Goal: Transaction & Acquisition: Purchase product/service

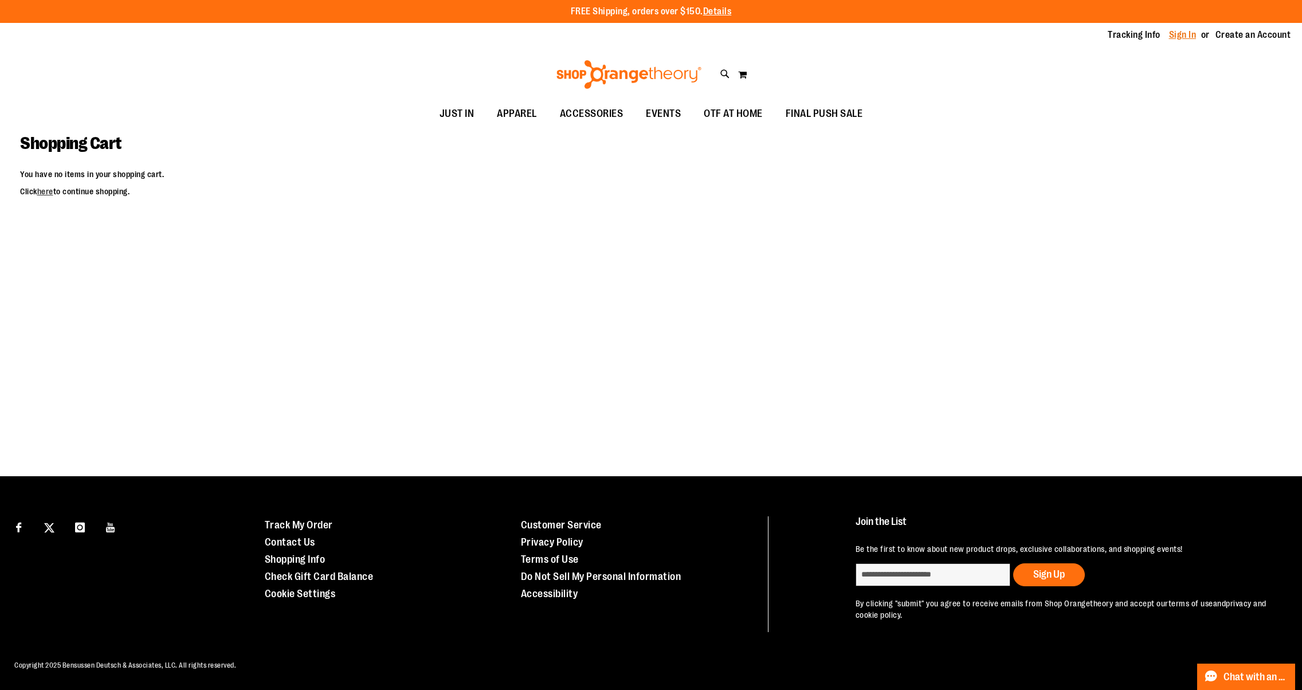
type input "**********"
click at [1191, 41] on link "Sign In" at bounding box center [1183, 35] width 28 height 13
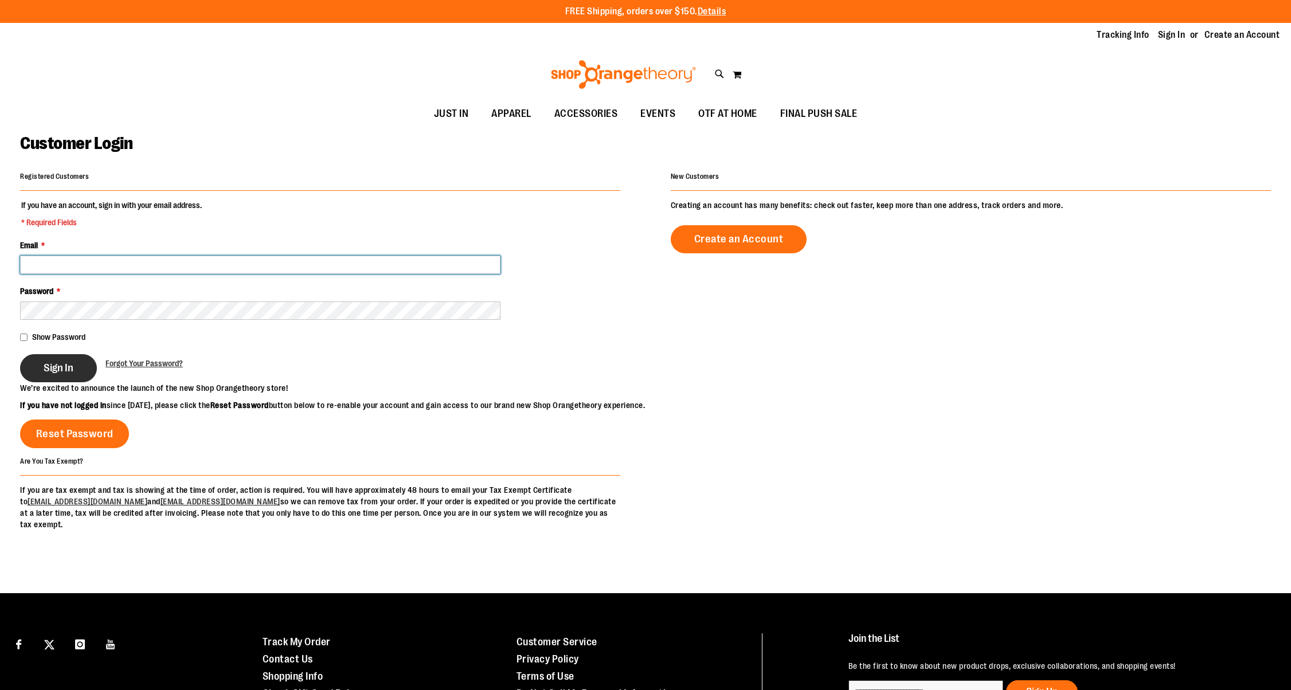
type input "**********"
click at [73, 370] on button "Sign In" at bounding box center [58, 368] width 77 height 28
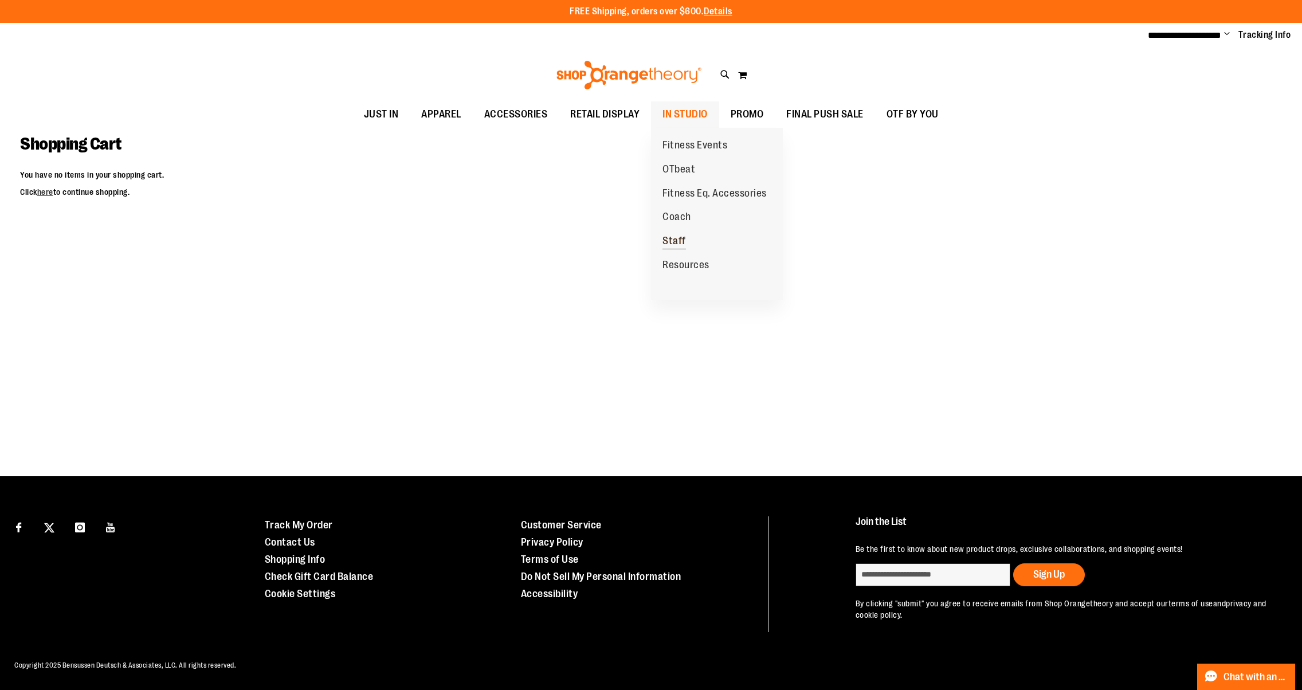
type input "**********"
click at [681, 240] on span "Staff" at bounding box center [675, 242] width 24 height 14
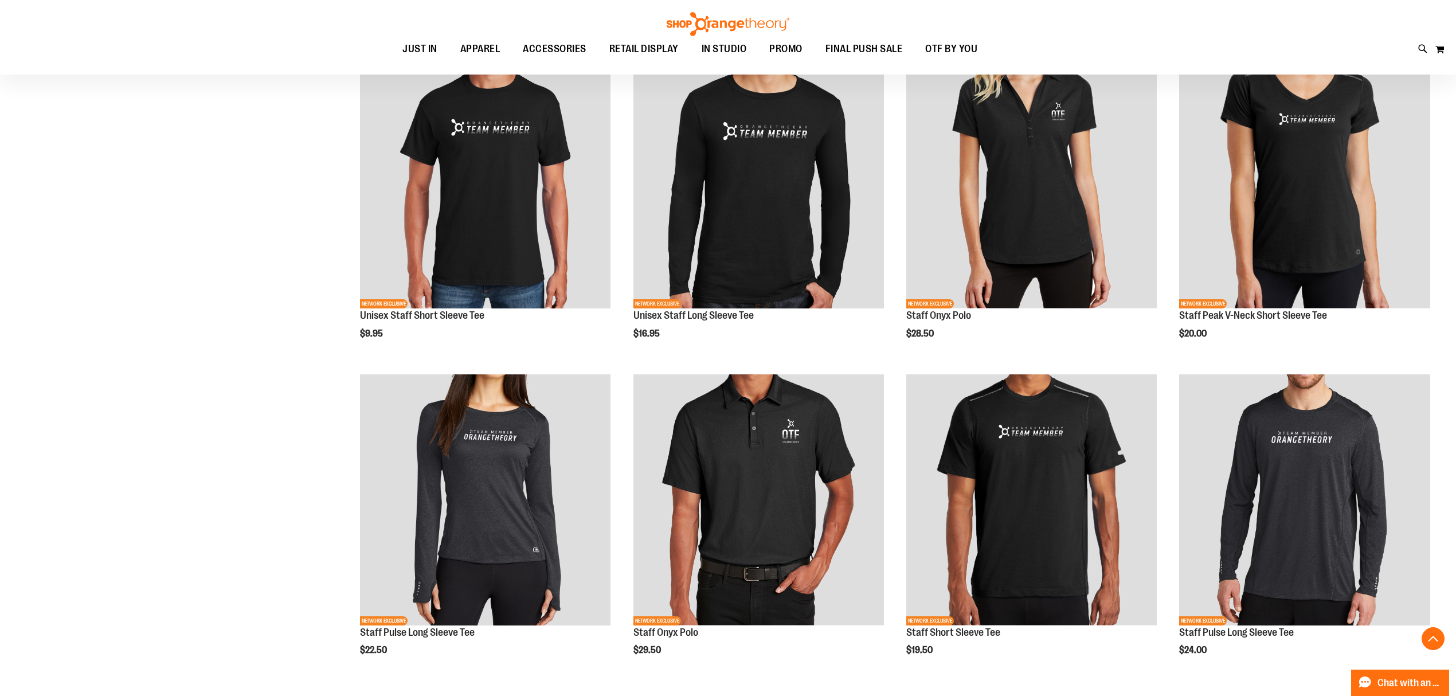
scroll to position [456, 0]
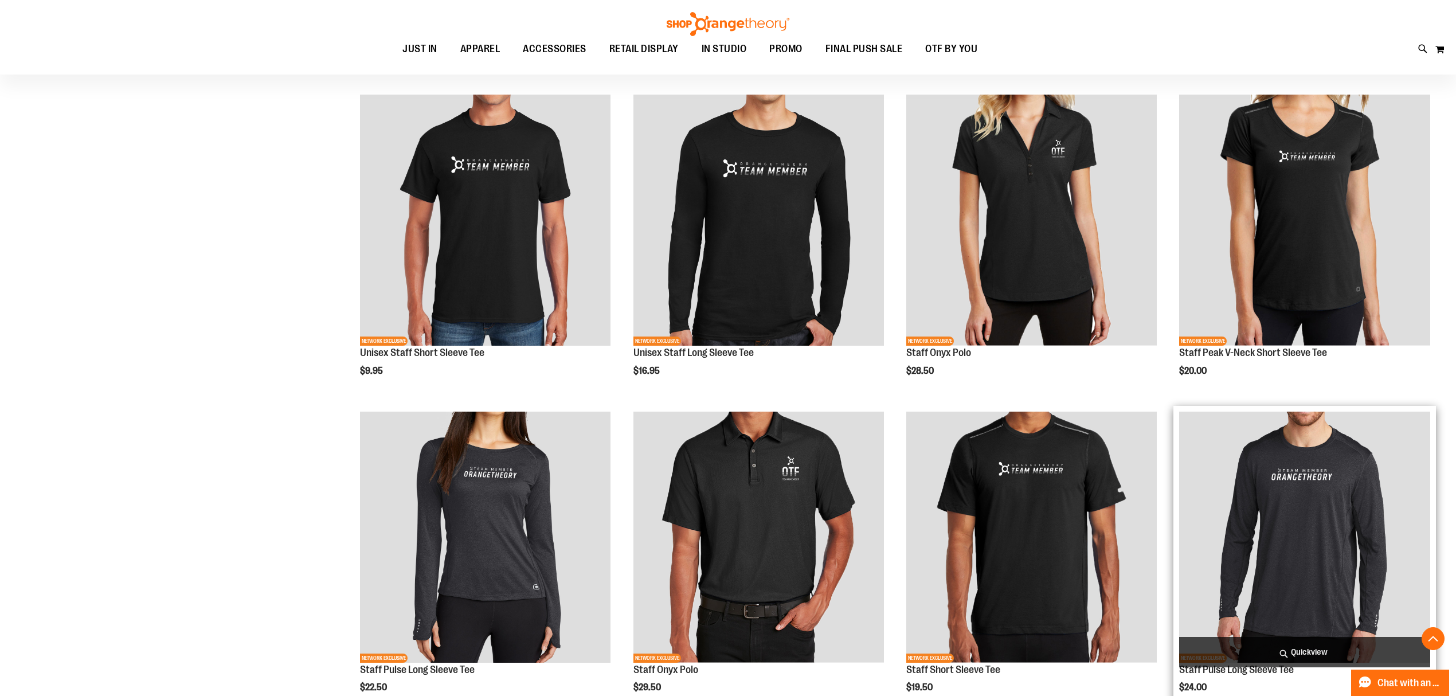
type input "**********"
click at [1290, 587] on img "product" at bounding box center [1304, 537] width 251 height 251
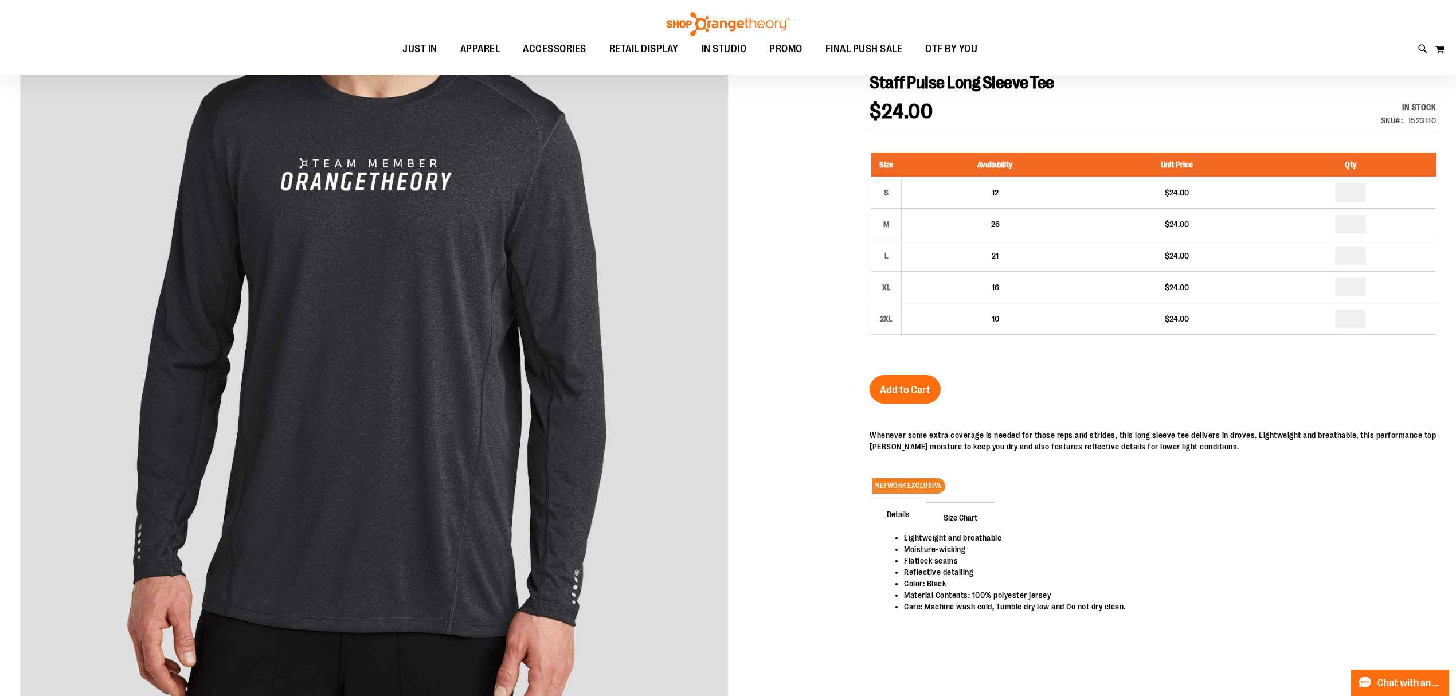
scroll to position [306, 0]
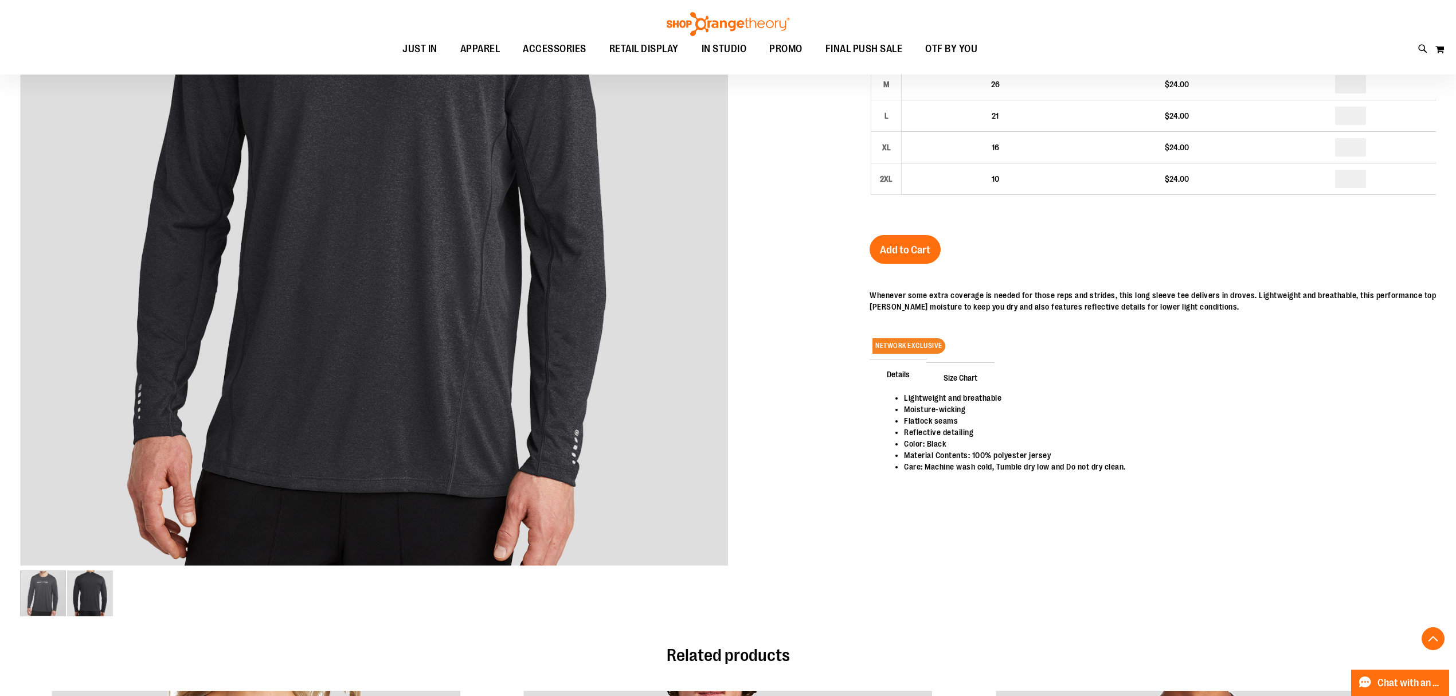
click at [964, 369] on span "Size Chart" at bounding box center [960, 377] width 68 height 30
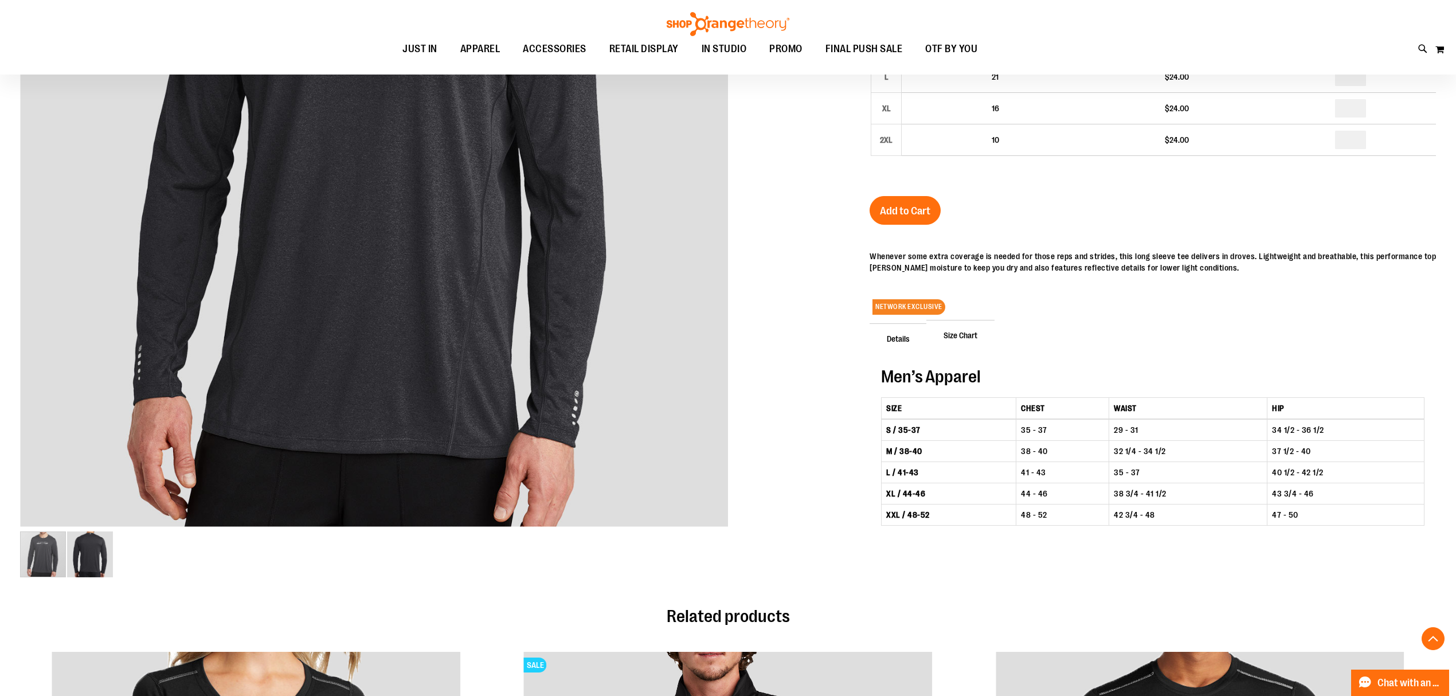
scroll to position [382, 0]
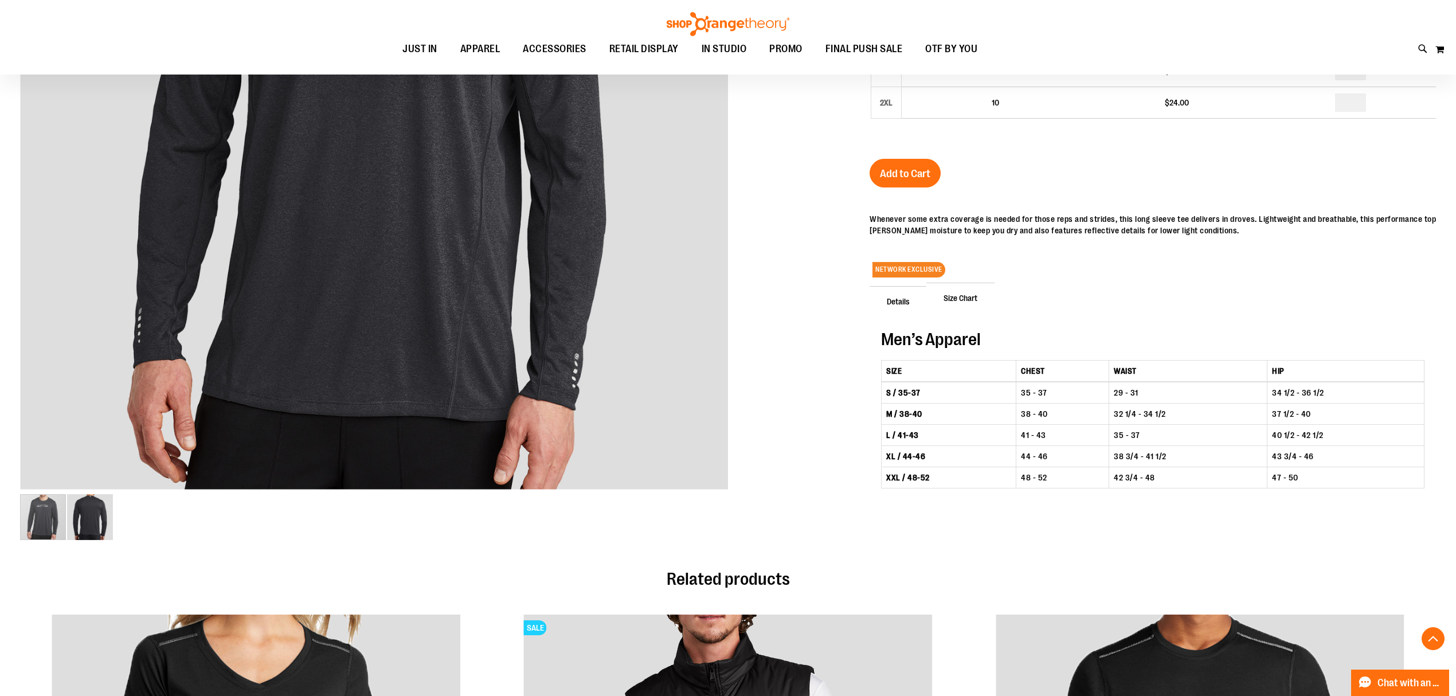
click at [911, 417] on th "M / 38-40" at bounding box center [949, 413] width 135 height 21
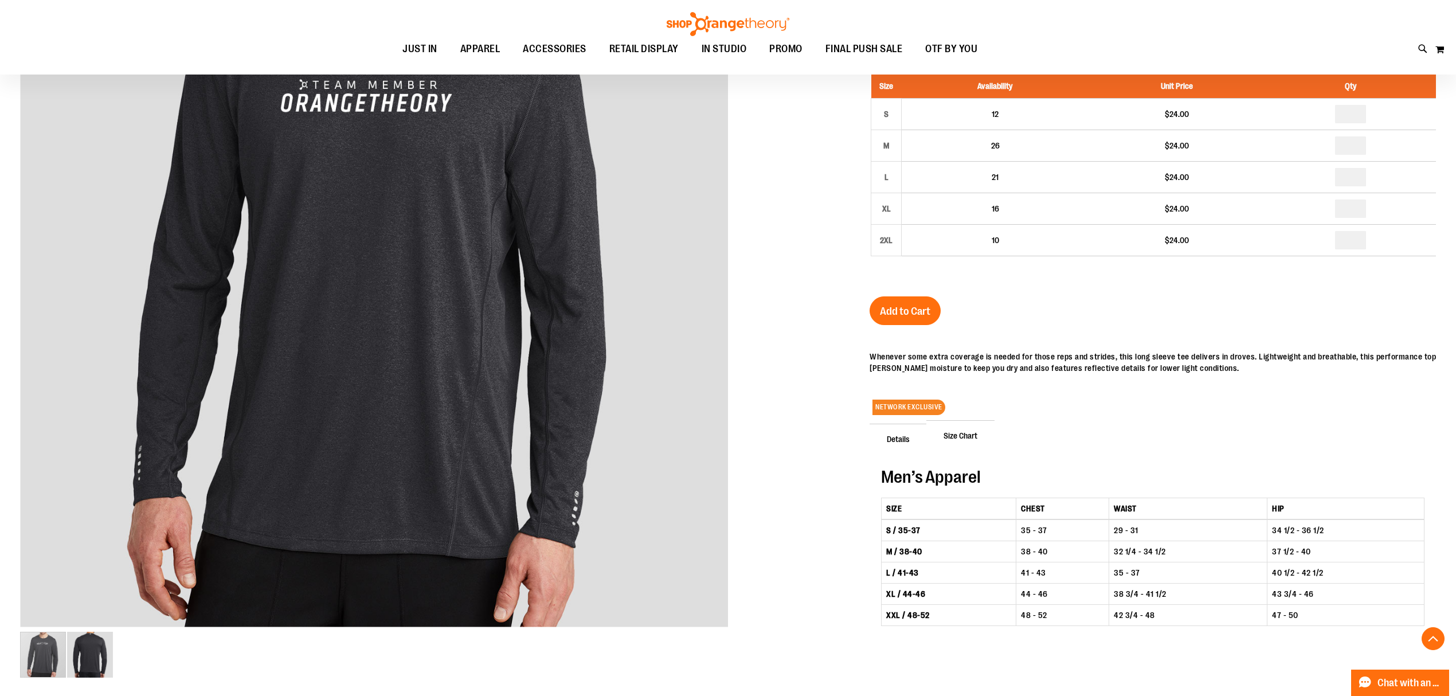
scroll to position [76, 0]
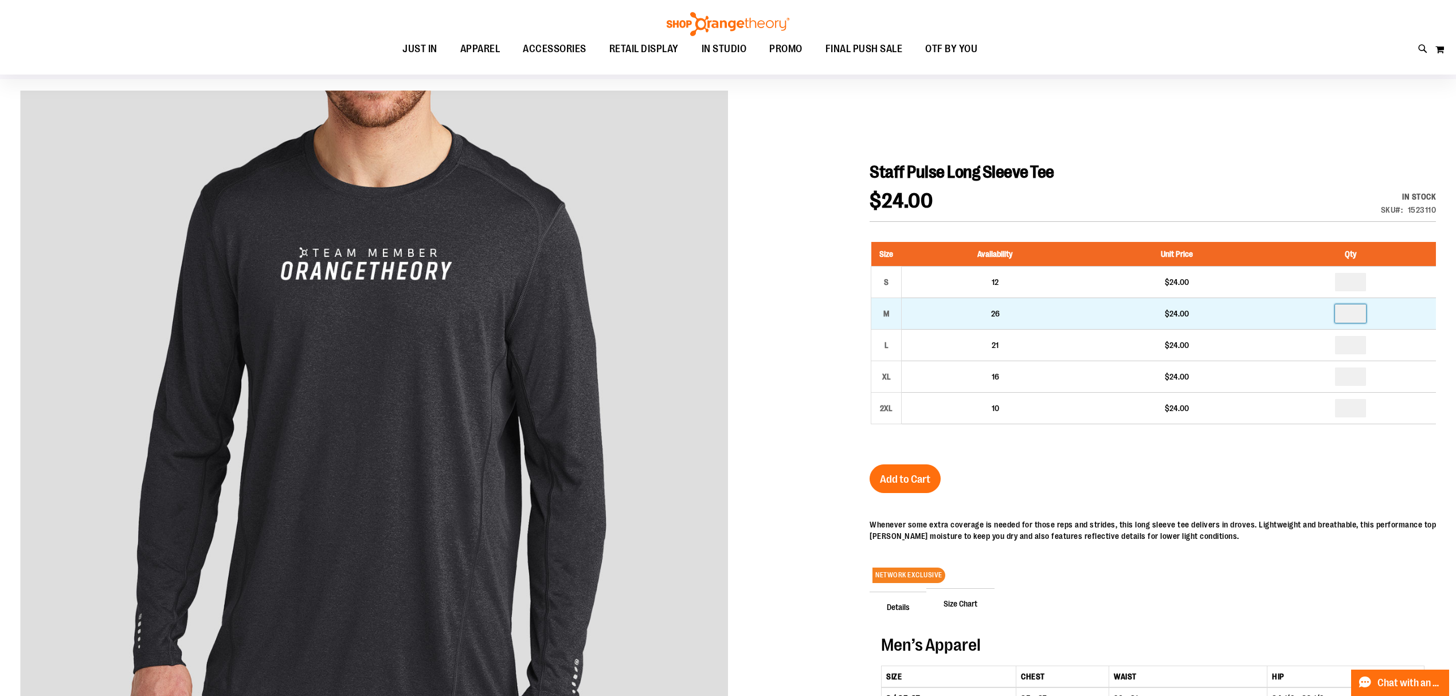
click at [1346, 312] on input "number" at bounding box center [1350, 313] width 31 height 18
type input "*"
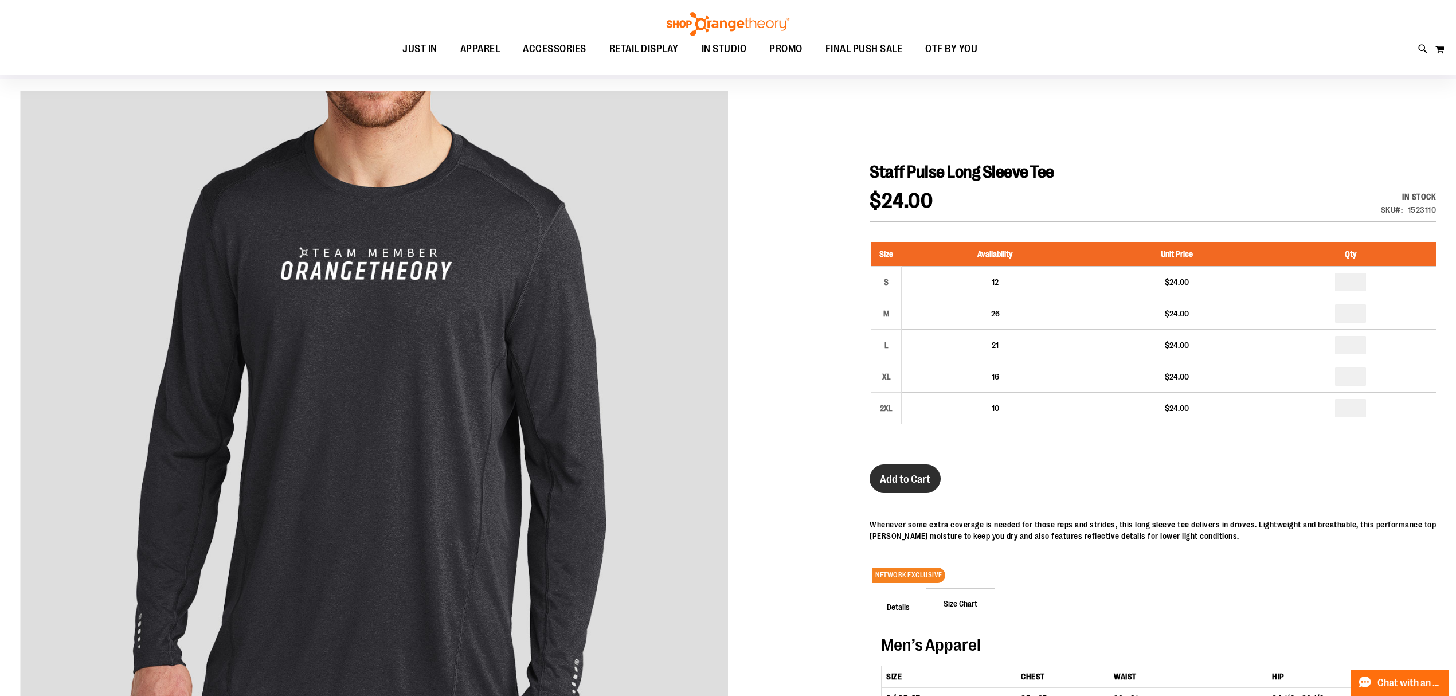
click at [912, 475] on span "Add to Cart" at bounding box center [905, 479] width 50 height 13
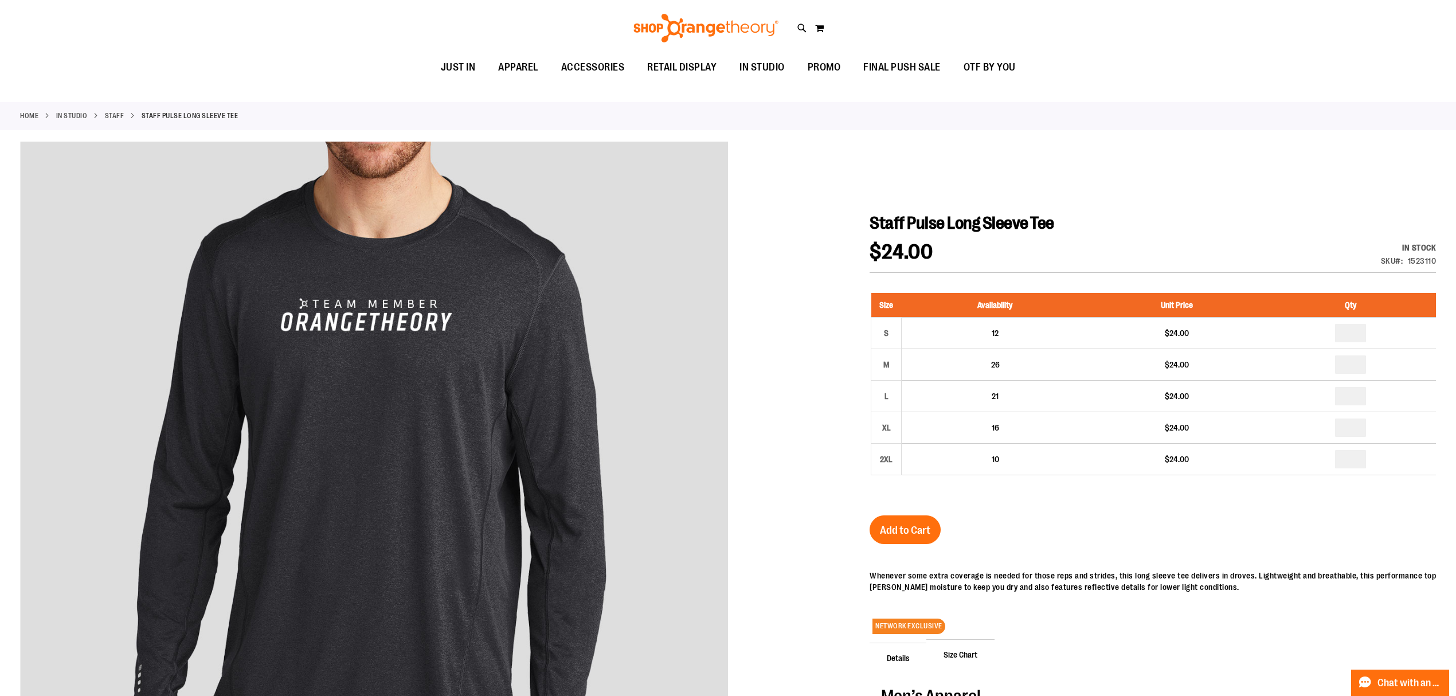
scroll to position [0, 0]
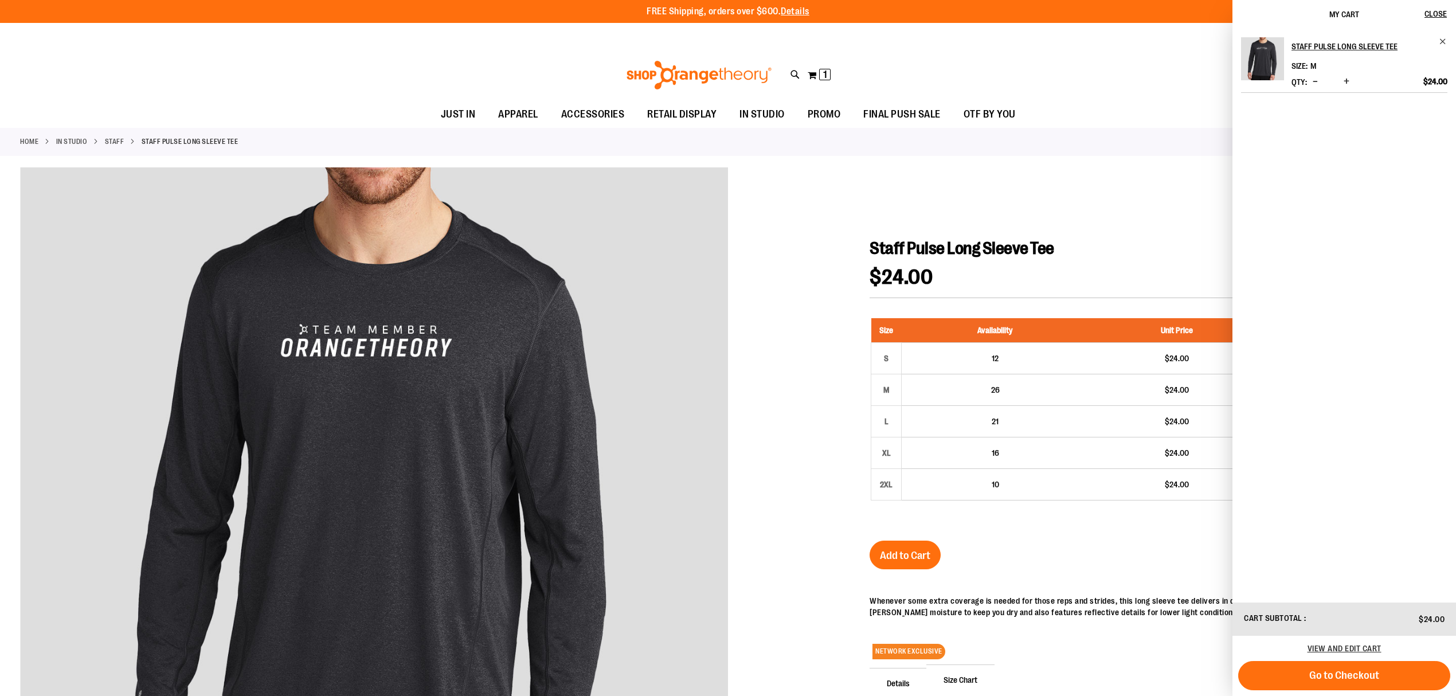
click at [112, 135] on div "Home IN STUDIO Staff Staff Pulse Long Sleeve Tee" at bounding box center [728, 142] width 1456 height 28
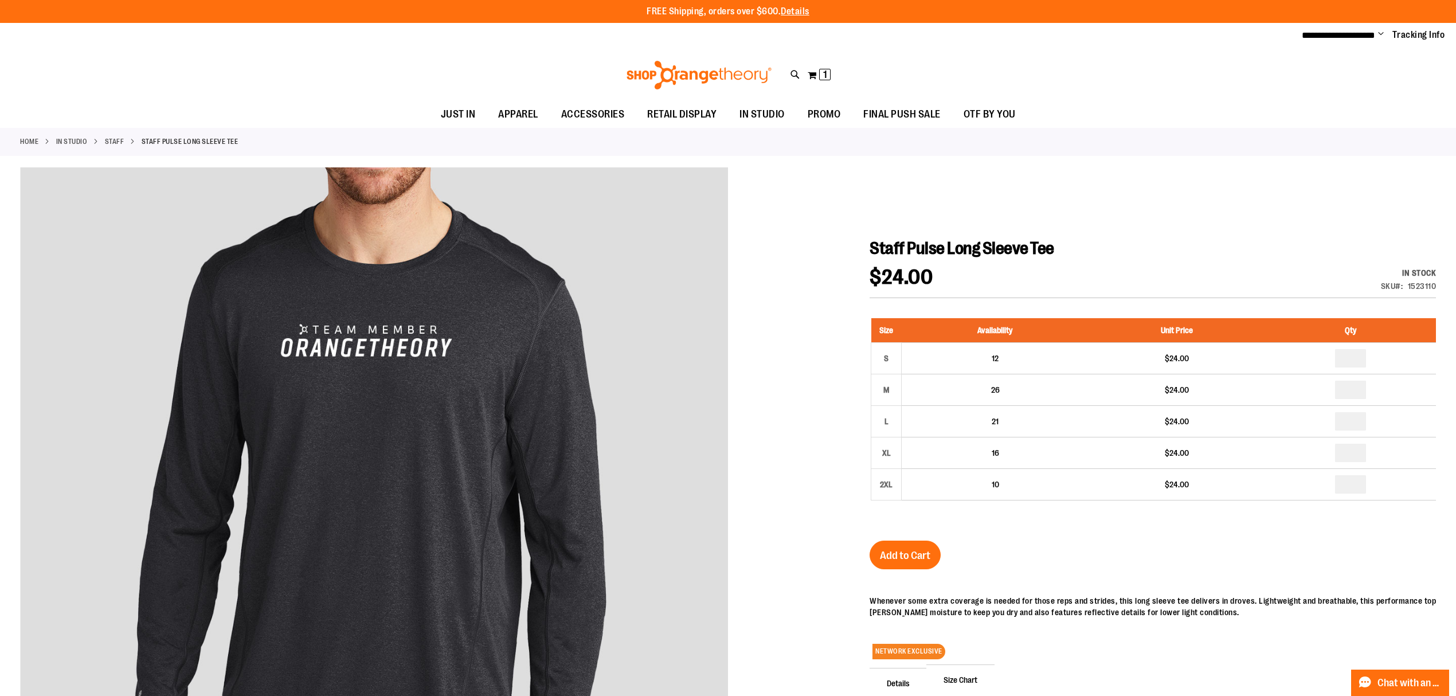
click at [114, 138] on link "Staff" at bounding box center [114, 141] width 19 height 10
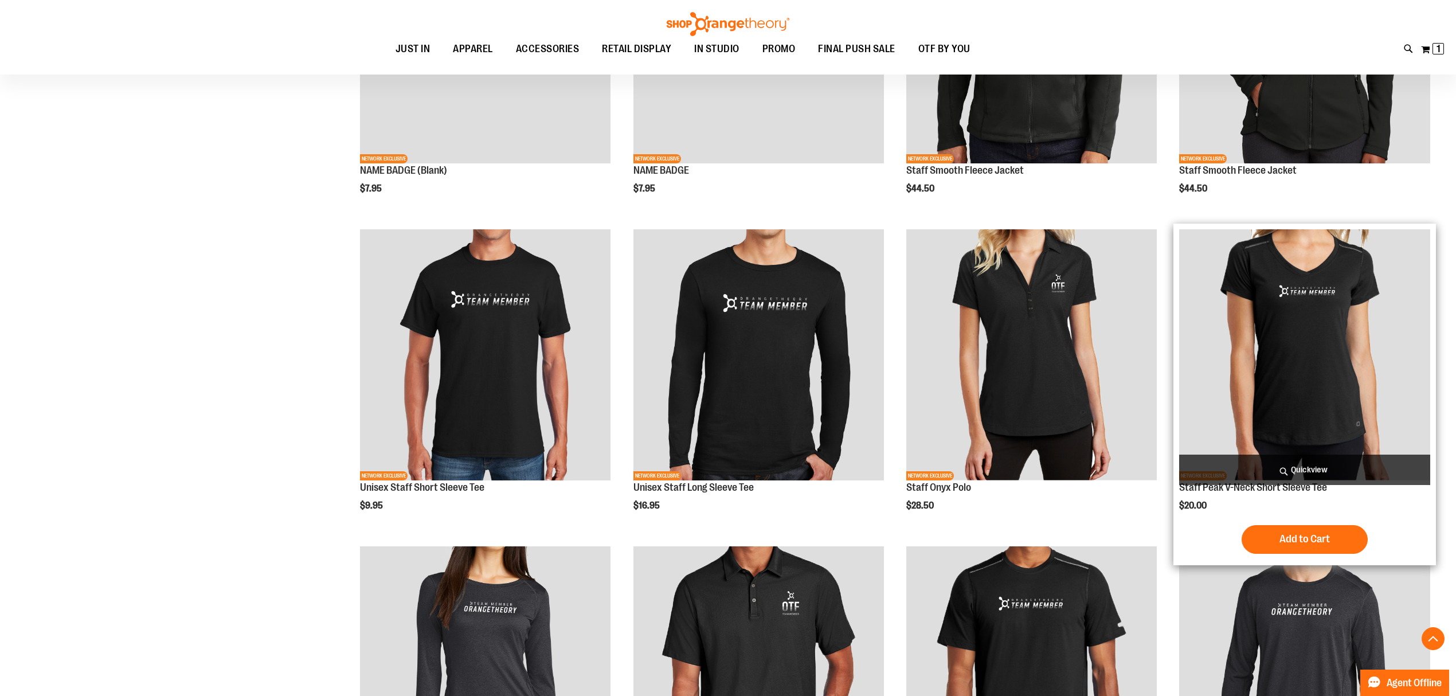
scroll to position [459, 0]
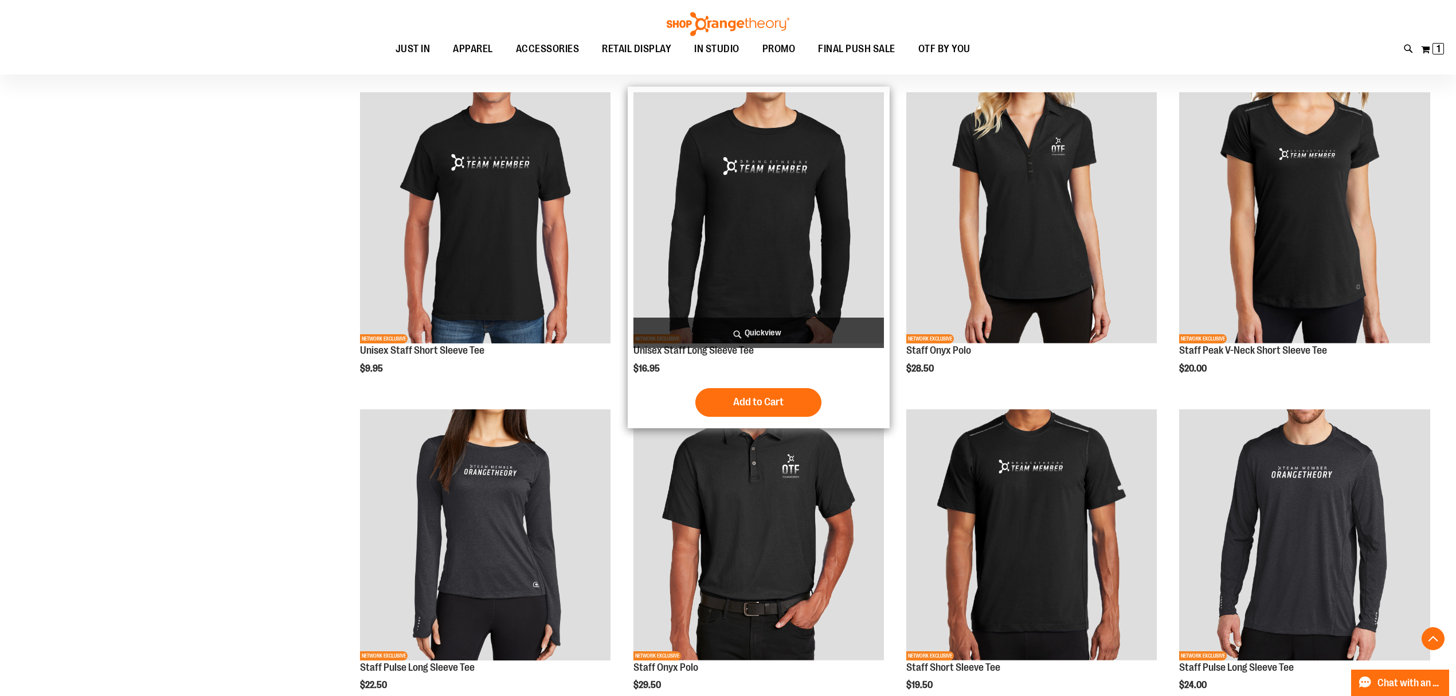
type input "**********"
click at [694, 264] on img "product" at bounding box center [758, 217] width 251 height 251
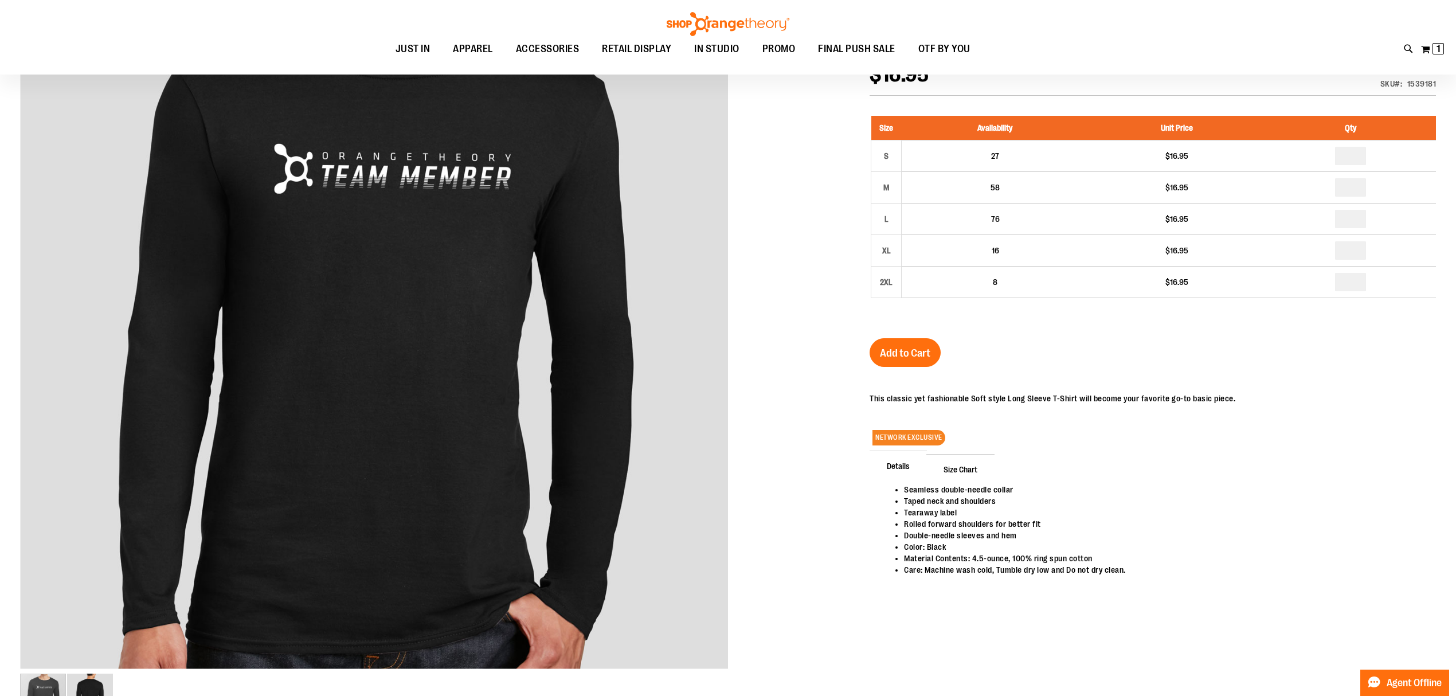
scroll to position [229, 0]
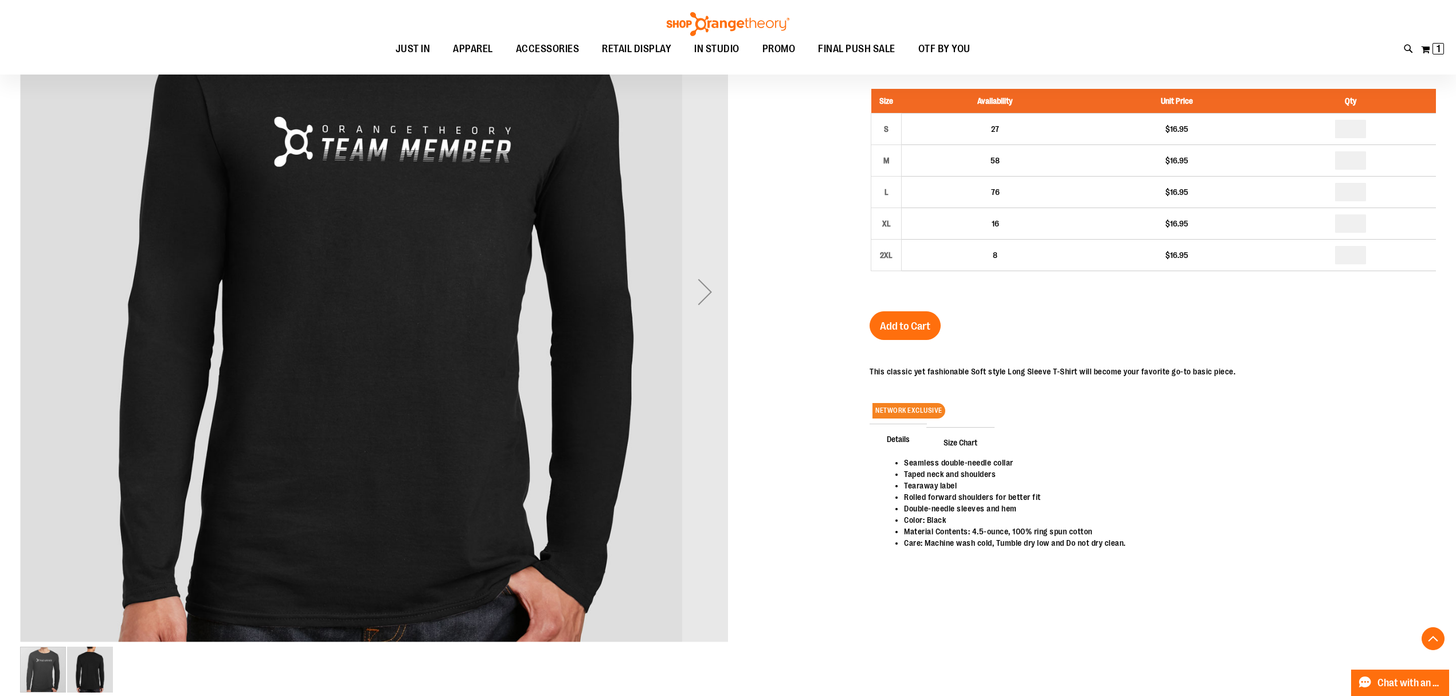
type input "**********"
click at [97, 675] on img "image 2 of 2" at bounding box center [90, 670] width 46 height 46
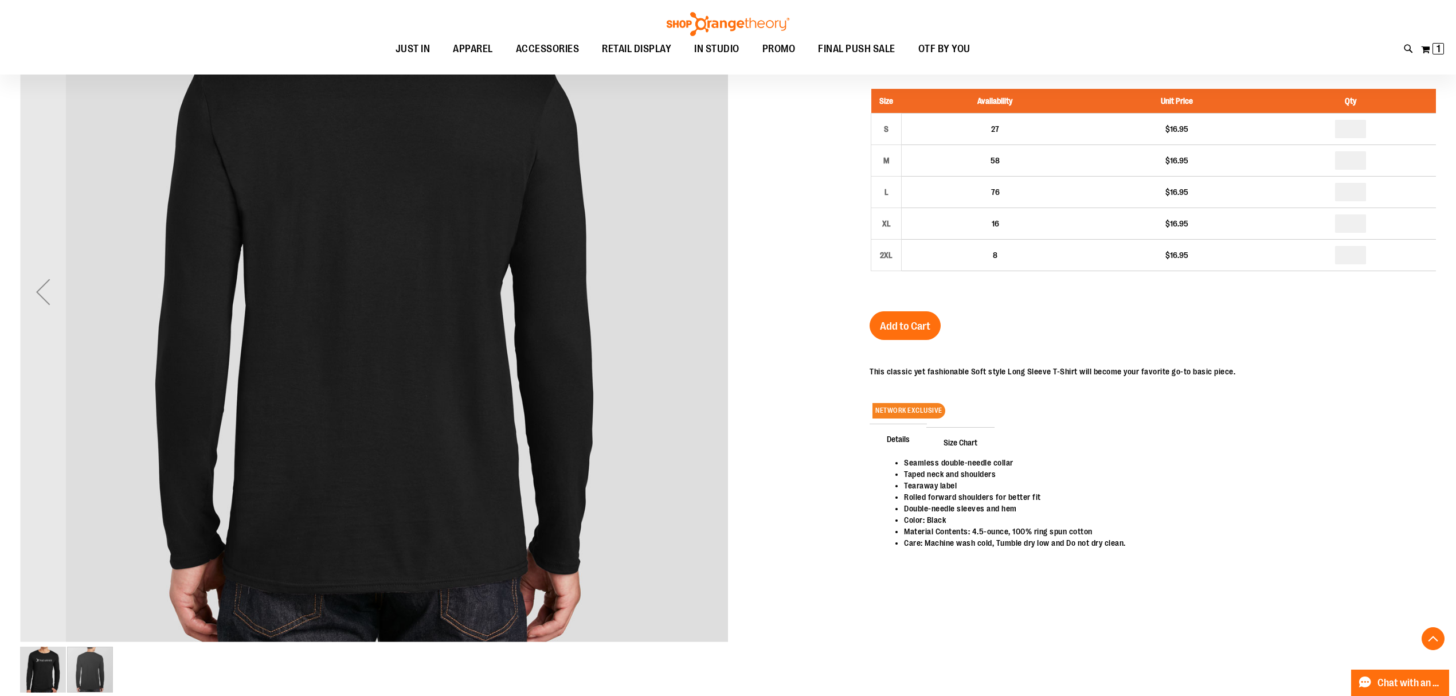
click at [37, 652] on img "image 1 of 2" at bounding box center [43, 670] width 46 height 46
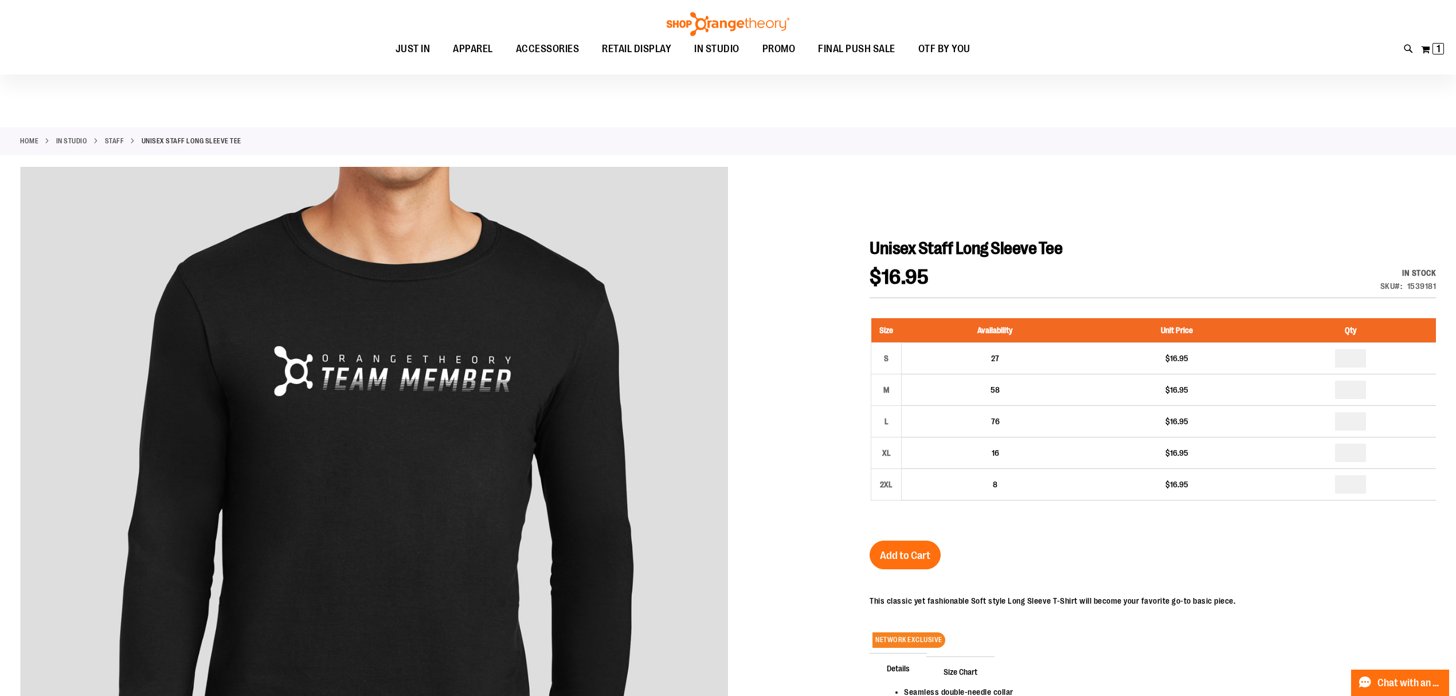
scroll to position [152, 0]
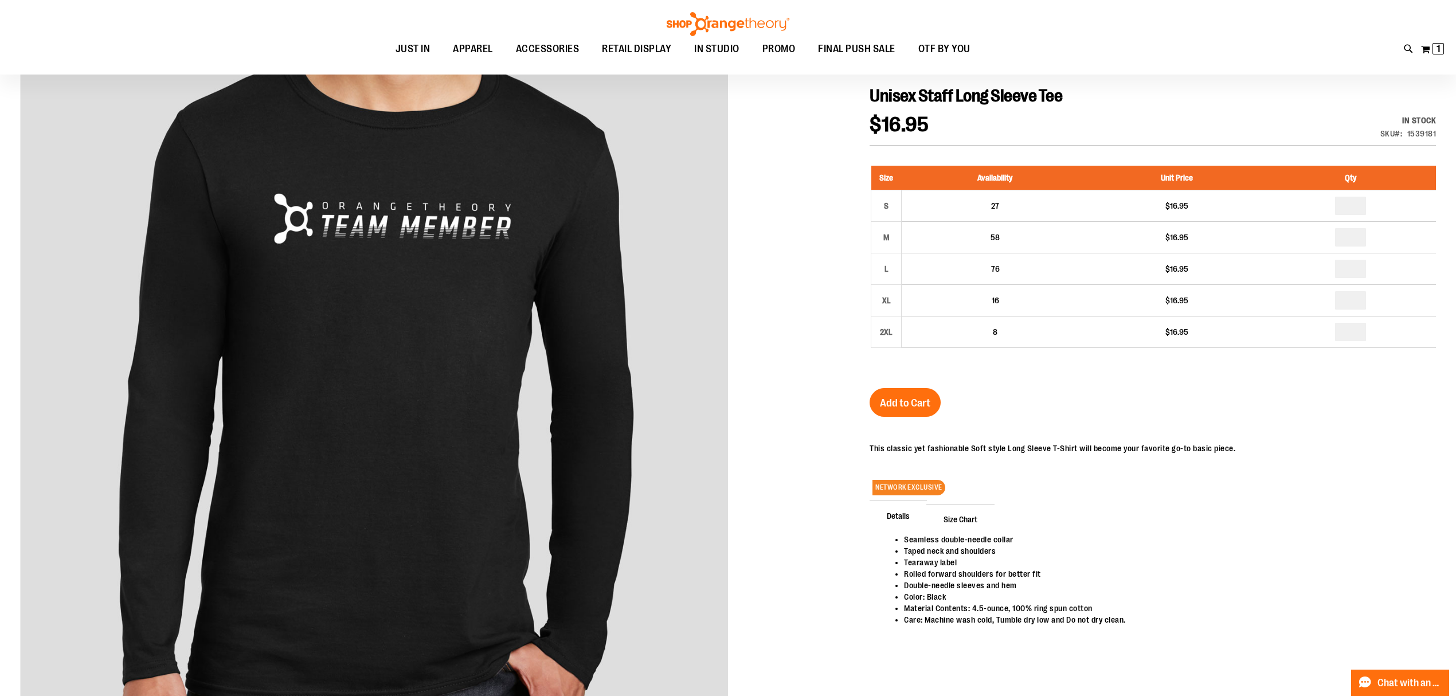
click at [959, 519] on span "Size Chart" at bounding box center [960, 519] width 68 height 30
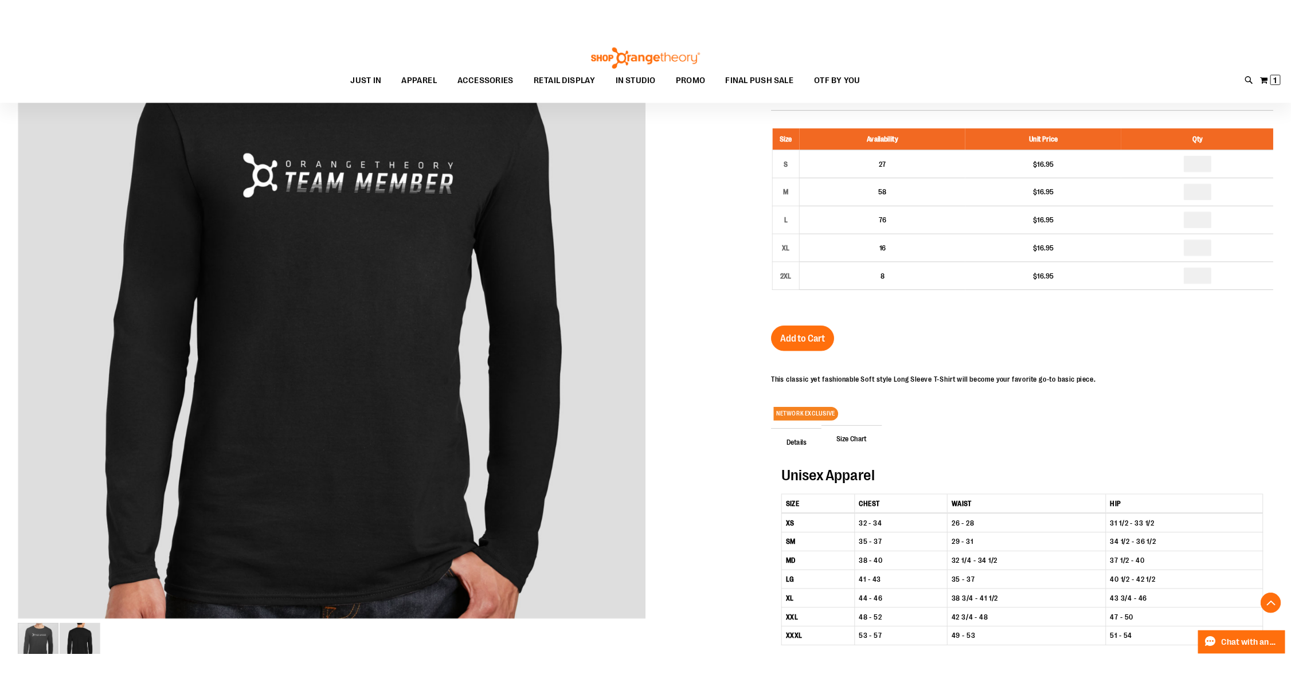
scroll to position [76, 0]
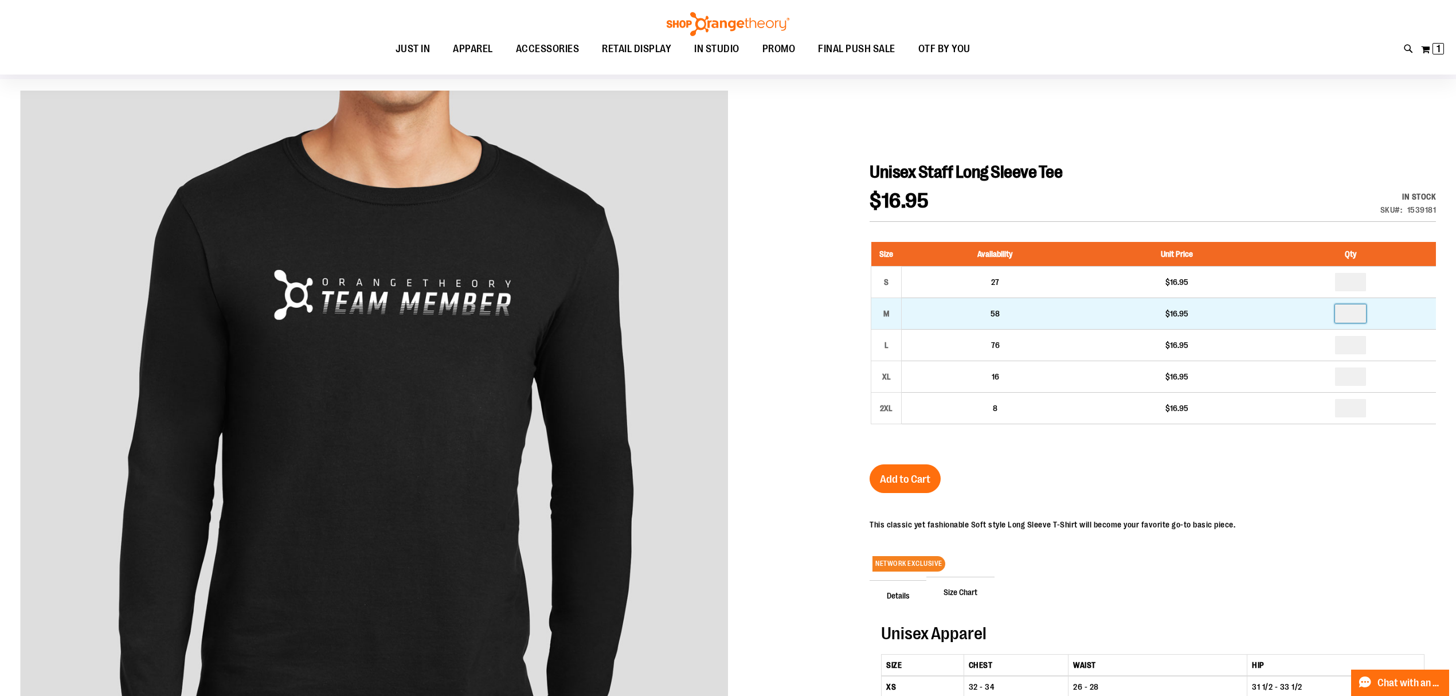
click at [1356, 312] on input "number" at bounding box center [1350, 313] width 31 height 18
type input "*"
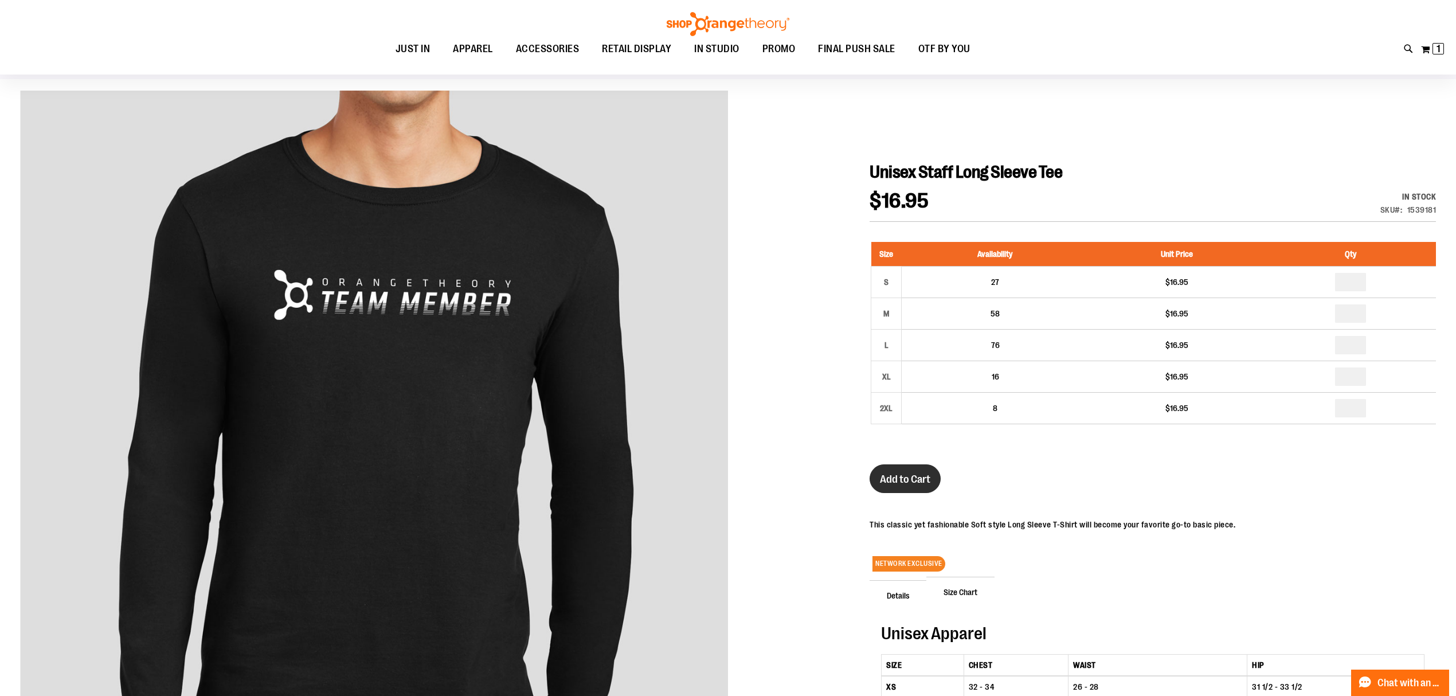
click at [914, 471] on button "Add to Cart" at bounding box center [905, 478] width 71 height 29
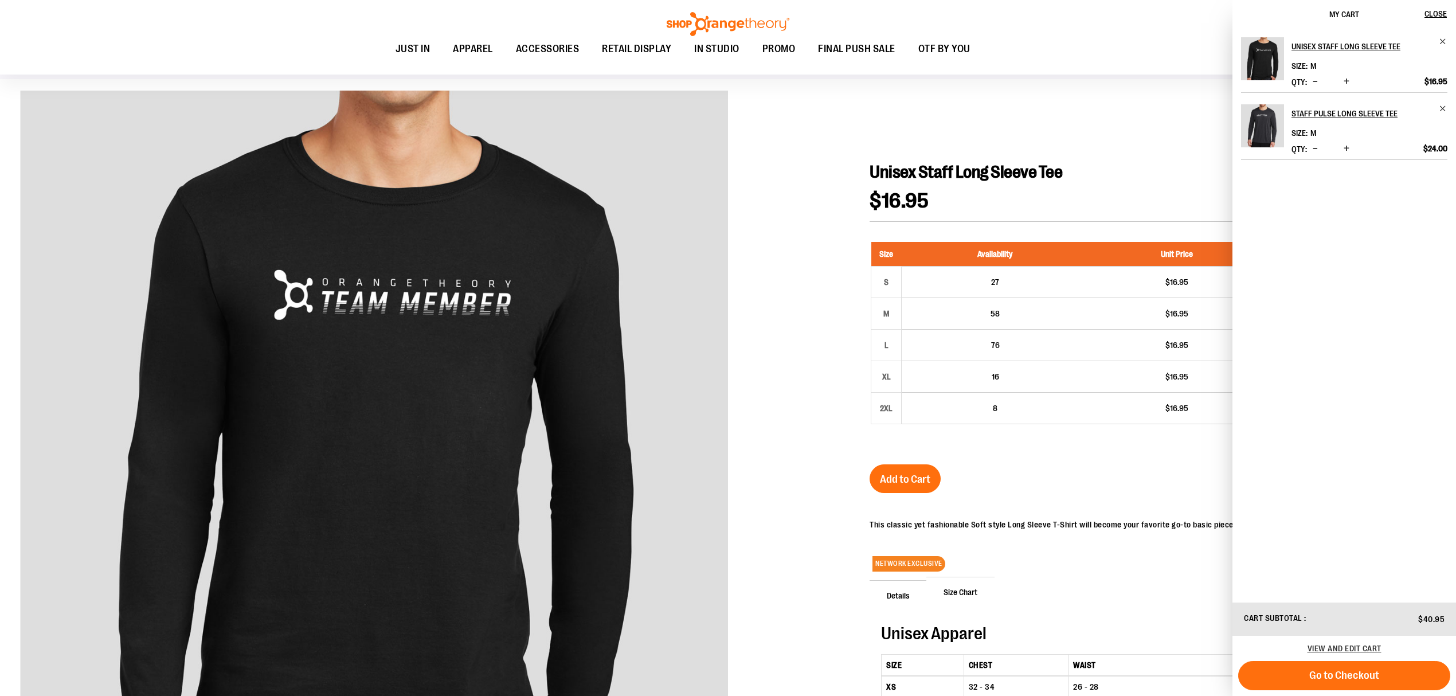
click at [1319, 83] on button "Decrease product quantity" at bounding box center [1315, 81] width 11 height 11
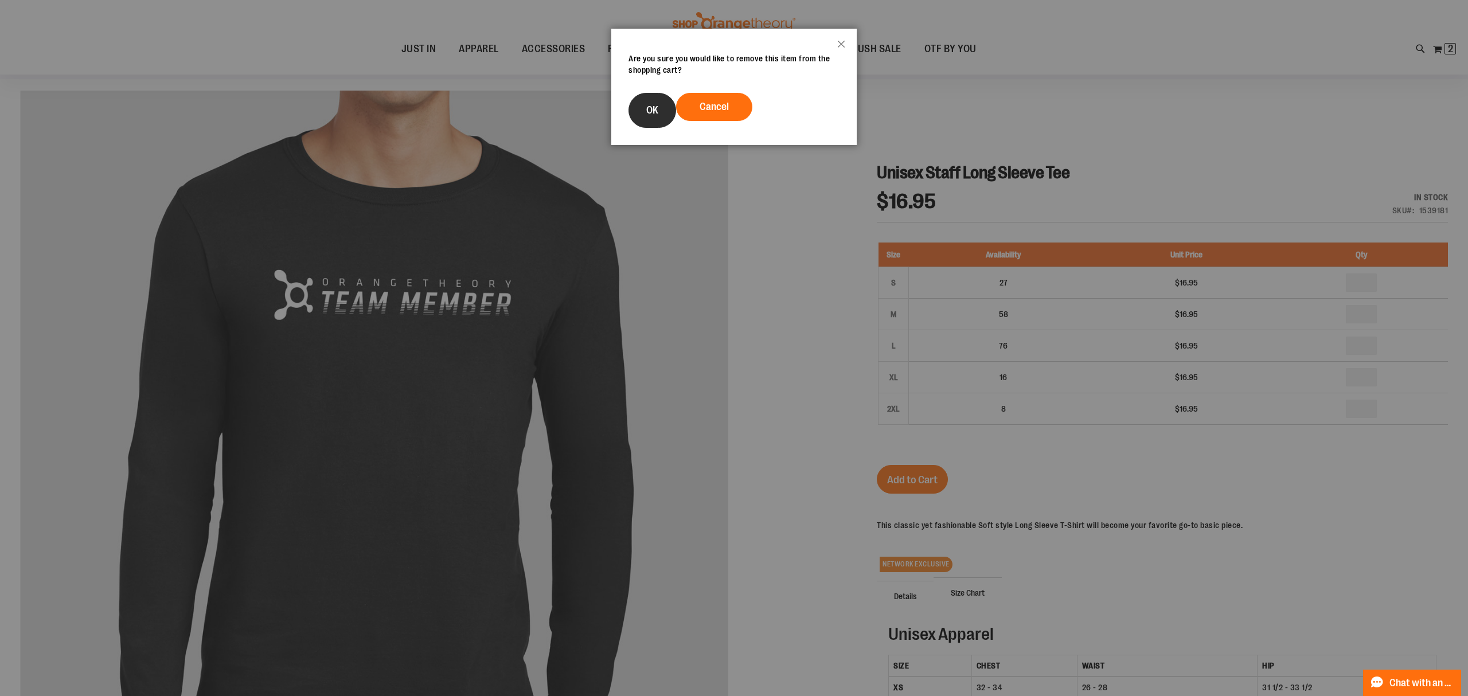
click at [646, 117] on button "OK" at bounding box center [652, 110] width 48 height 35
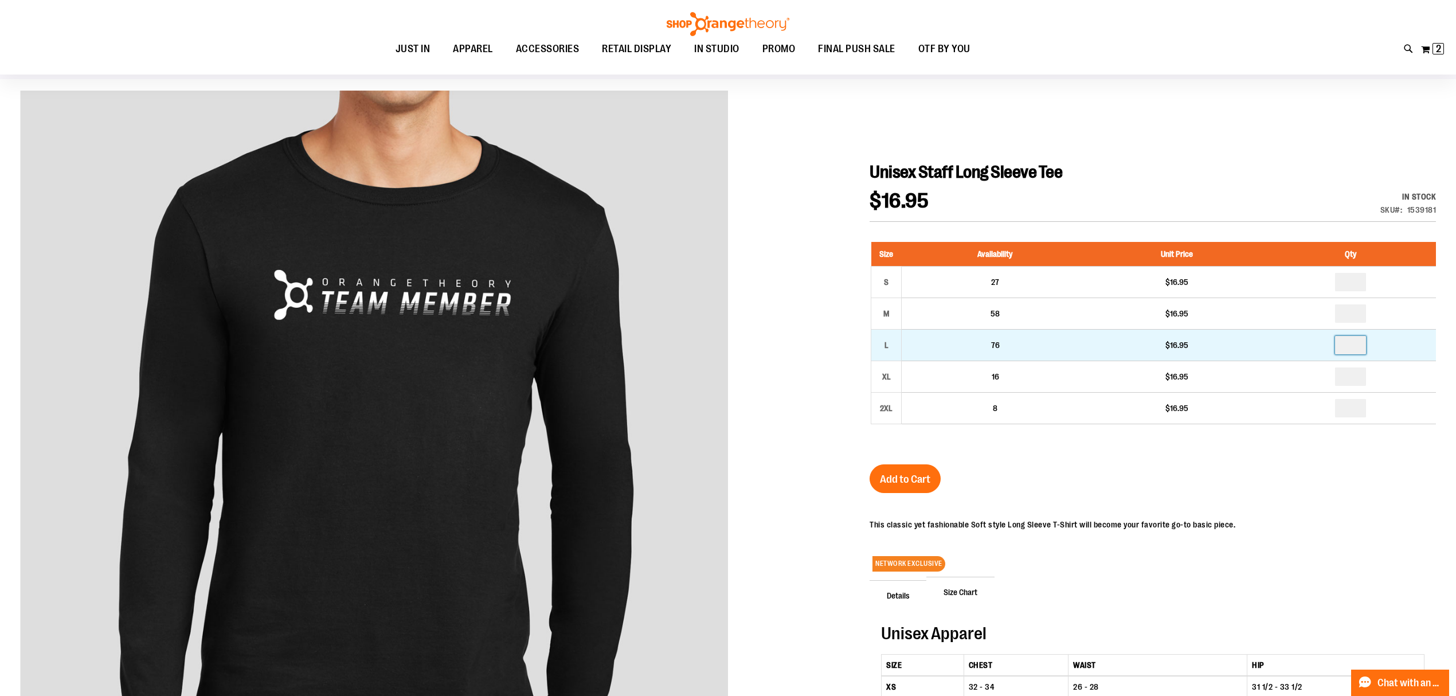
click at [1349, 345] on input "number" at bounding box center [1350, 345] width 31 height 18
type input "*"
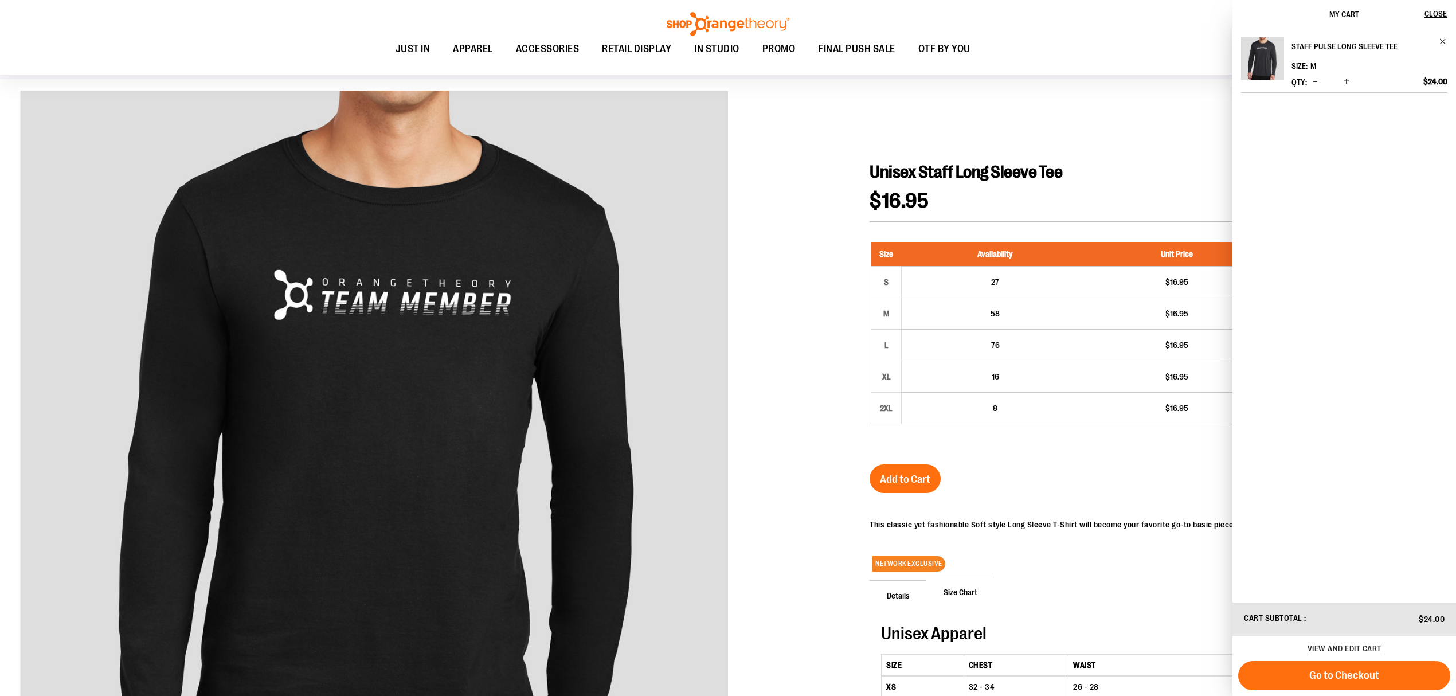
click at [1151, 195] on div "$16.95 In stock Only %1 left SKU 1539181" at bounding box center [1153, 206] width 566 height 31
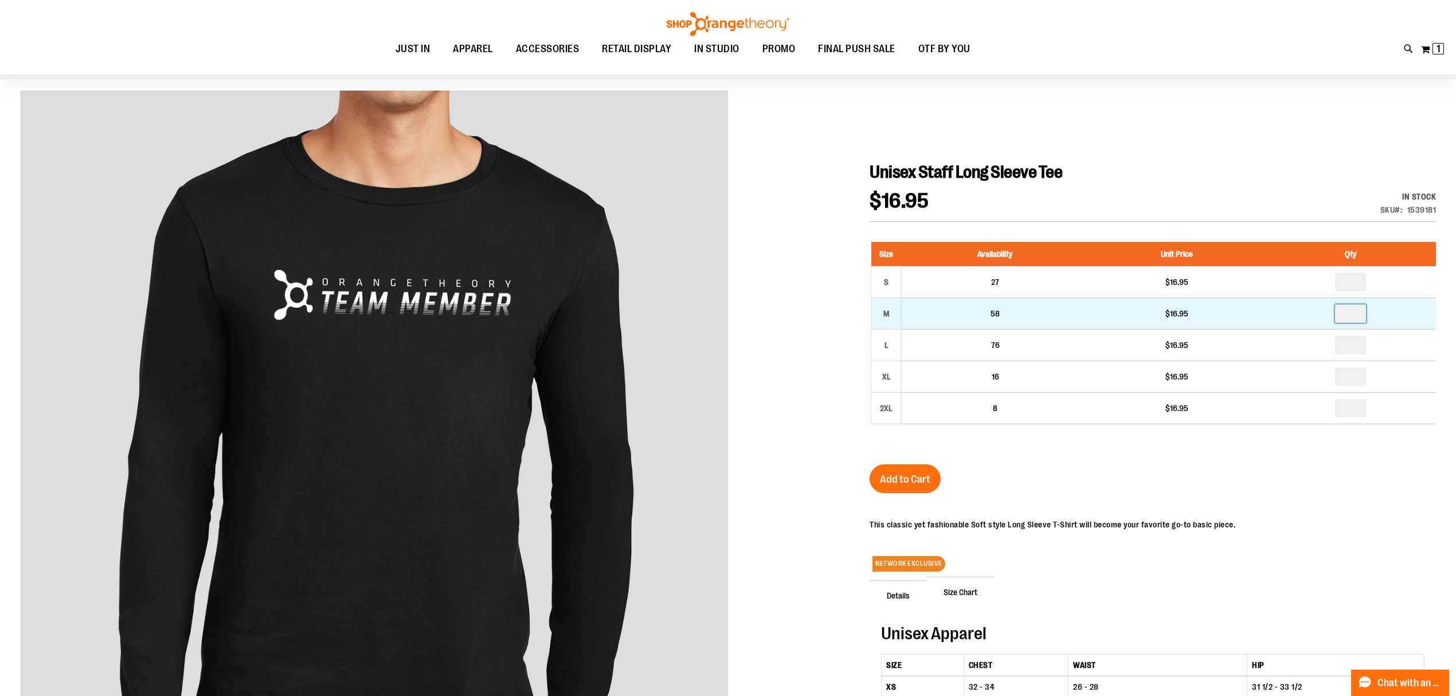
click at [1350, 315] on input "*" at bounding box center [1350, 313] width 31 height 18
click at [1359, 315] on input "*" at bounding box center [1350, 313] width 31 height 18
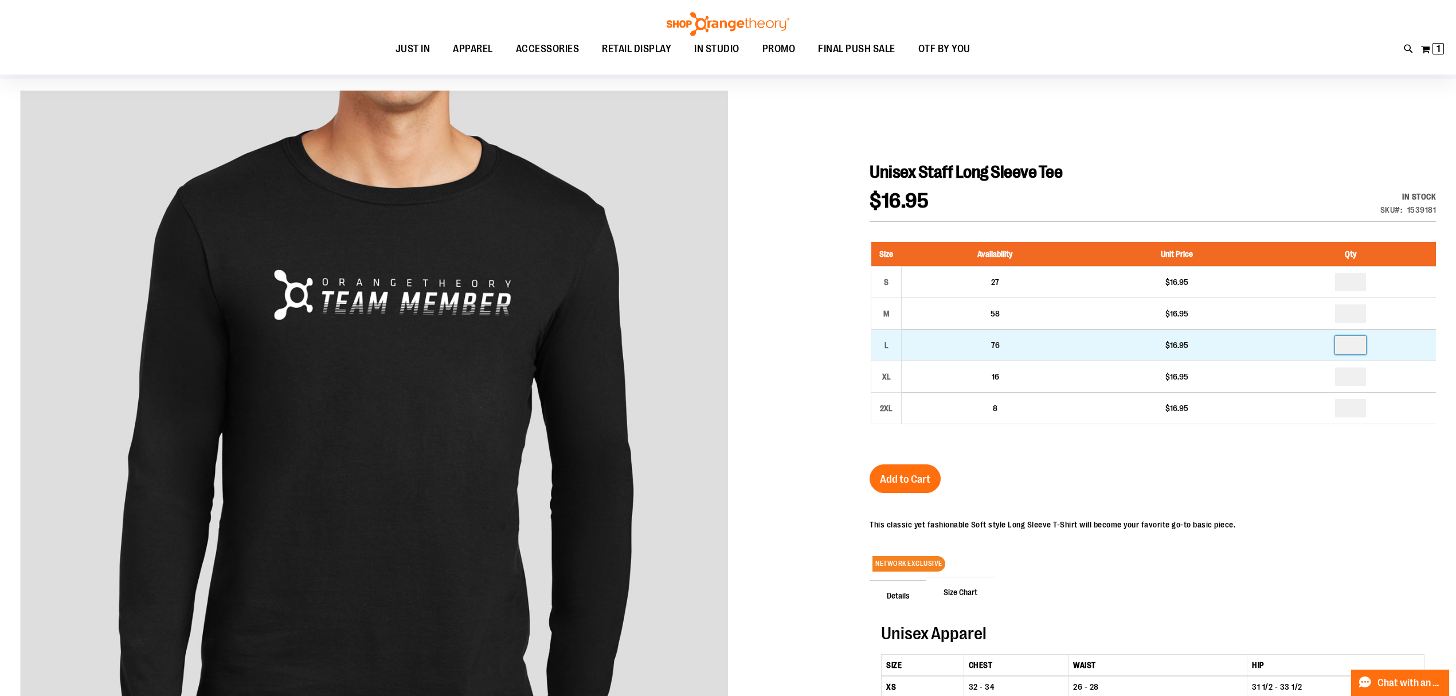
type input "*"
click at [1351, 344] on input "number" at bounding box center [1350, 345] width 31 height 18
type input "*"
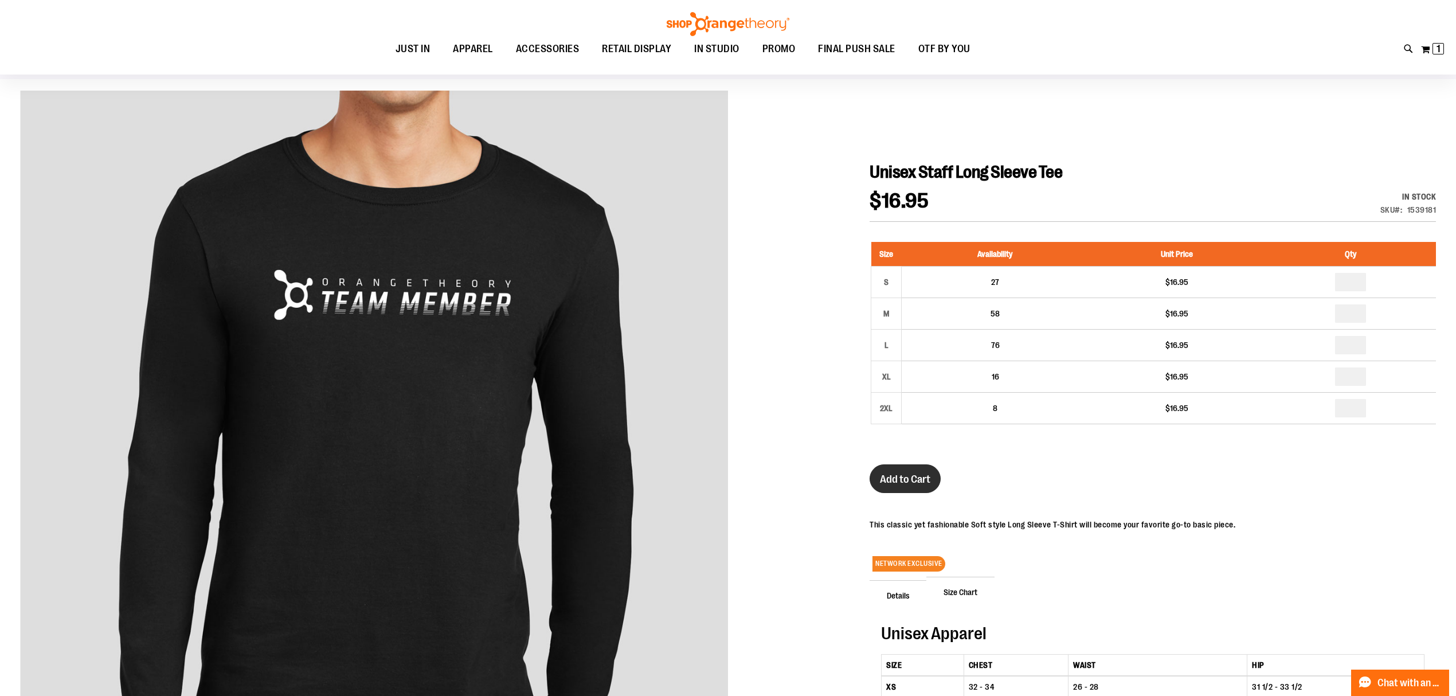
click at [904, 468] on button "Add to Cart" at bounding box center [905, 478] width 71 height 29
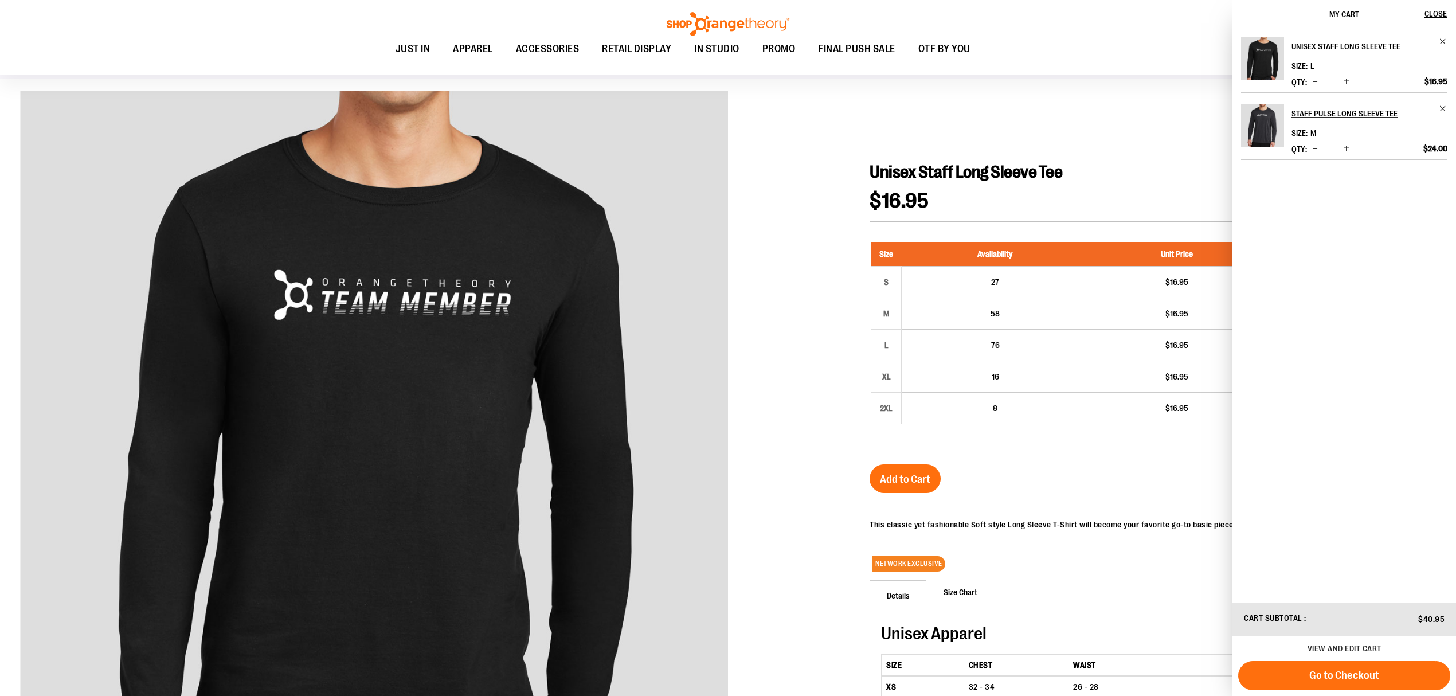
click at [812, 185] on div at bounding box center [728, 480] width 1416 height 778
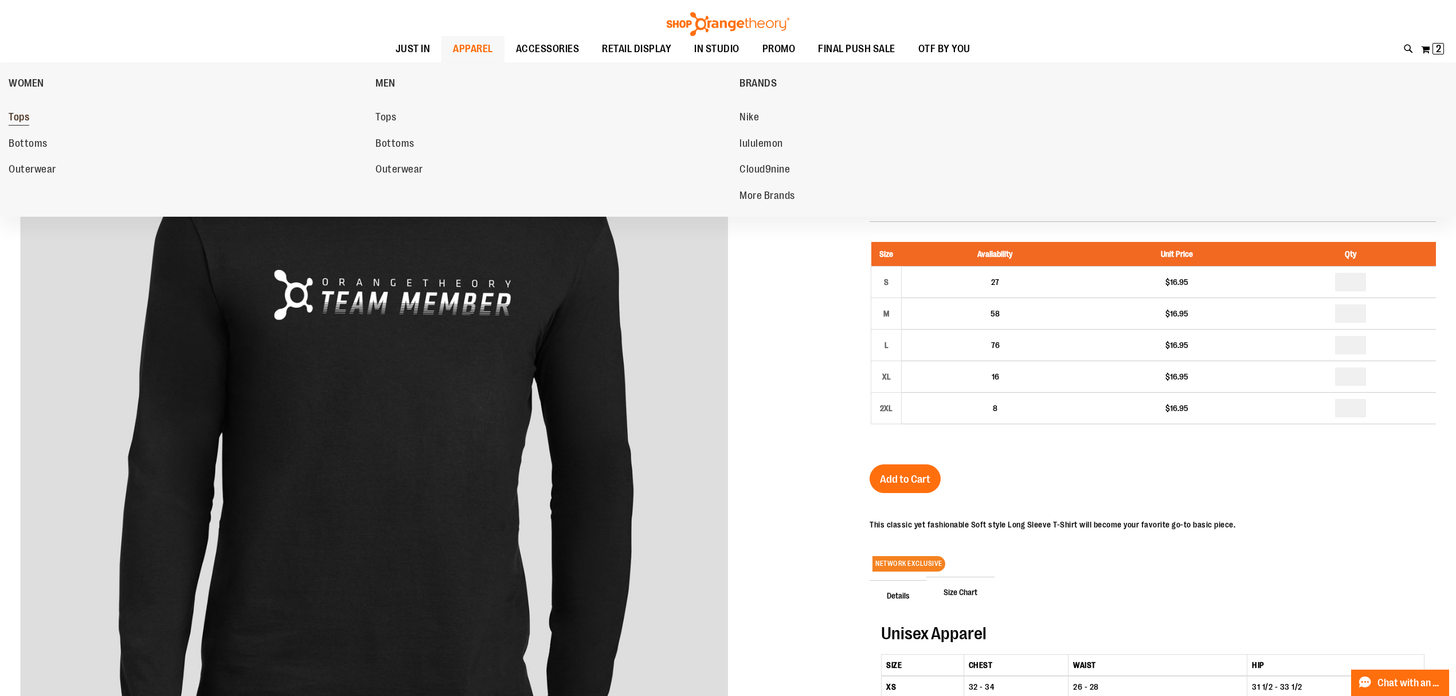
click at [17, 118] on span "Tops" at bounding box center [19, 118] width 21 height 14
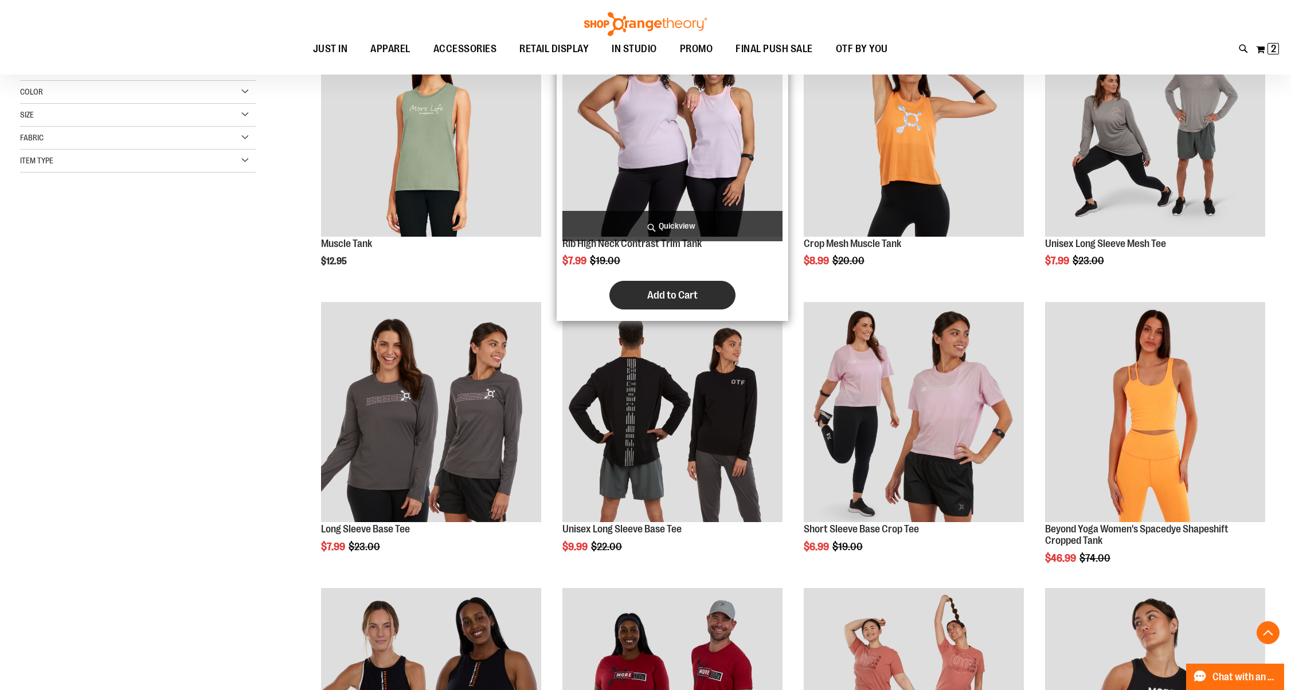
scroll to position [306, 0]
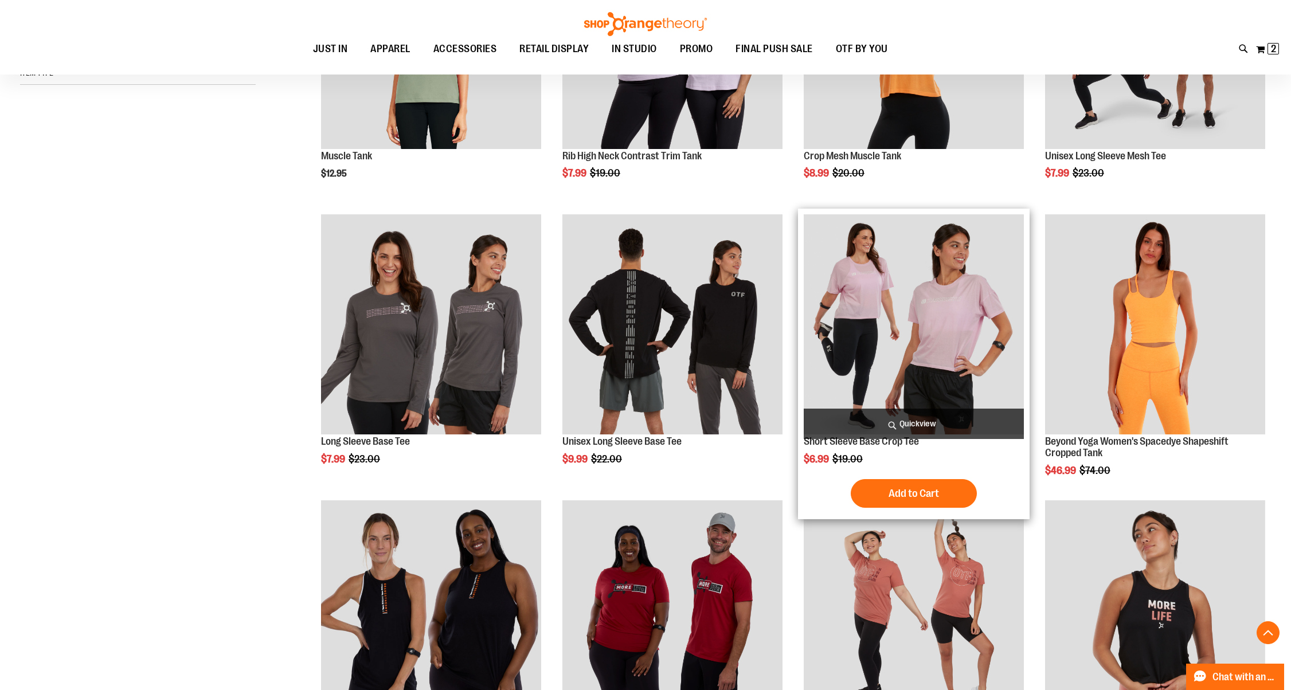
type input "**********"
click at [913, 342] on img "product" at bounding box center [914, 324] width 220 height 220
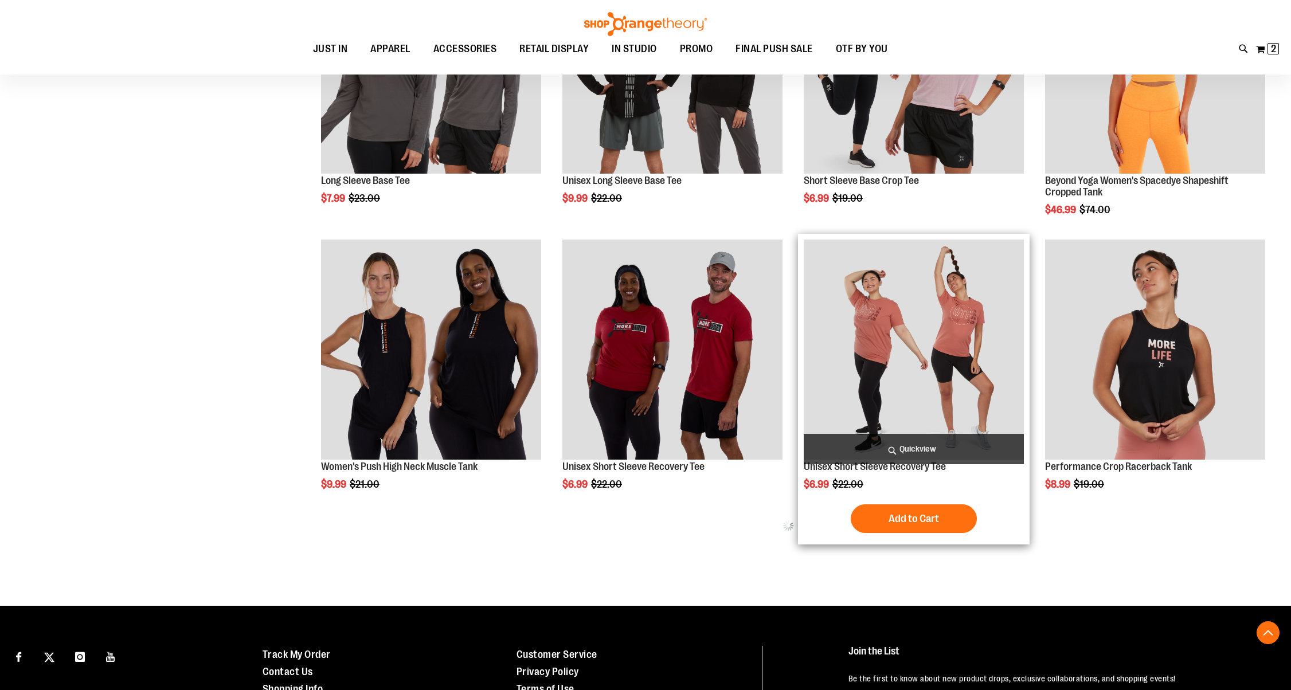
scroll to position [441, 0]
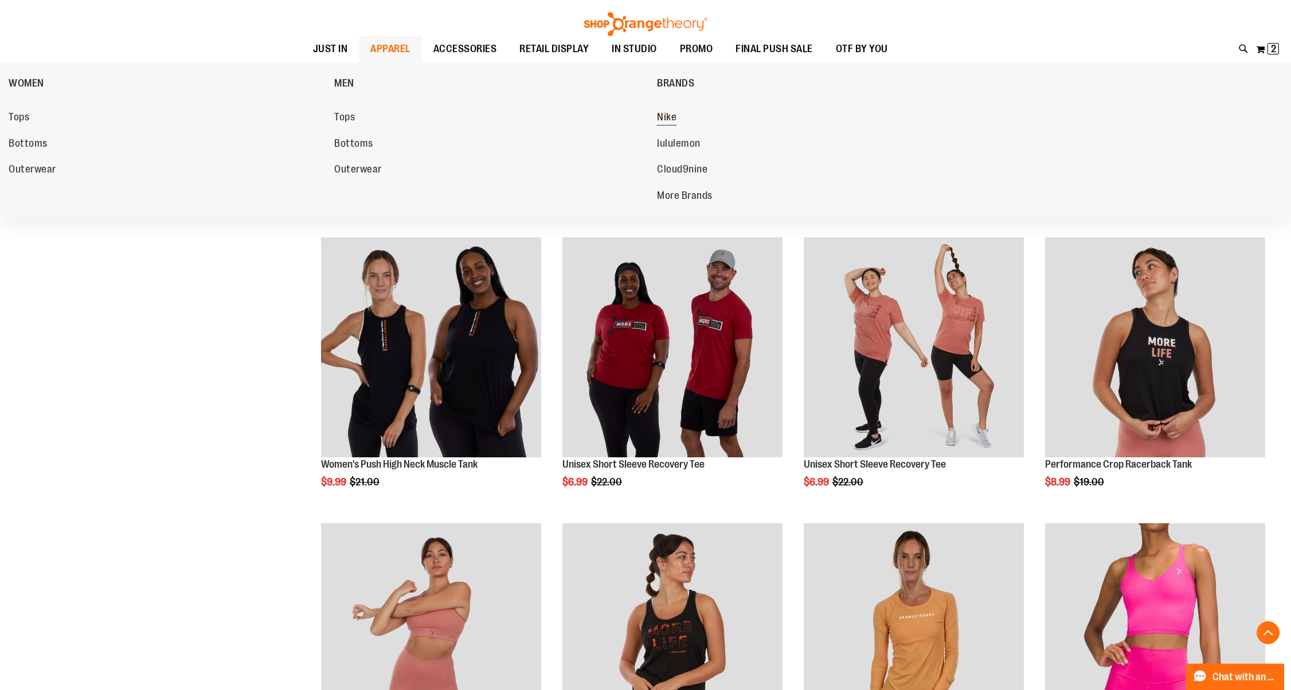
type input "**********"
click at [663, 118] on span "Nike" at bounding box center [666, 118] width 19 height 14
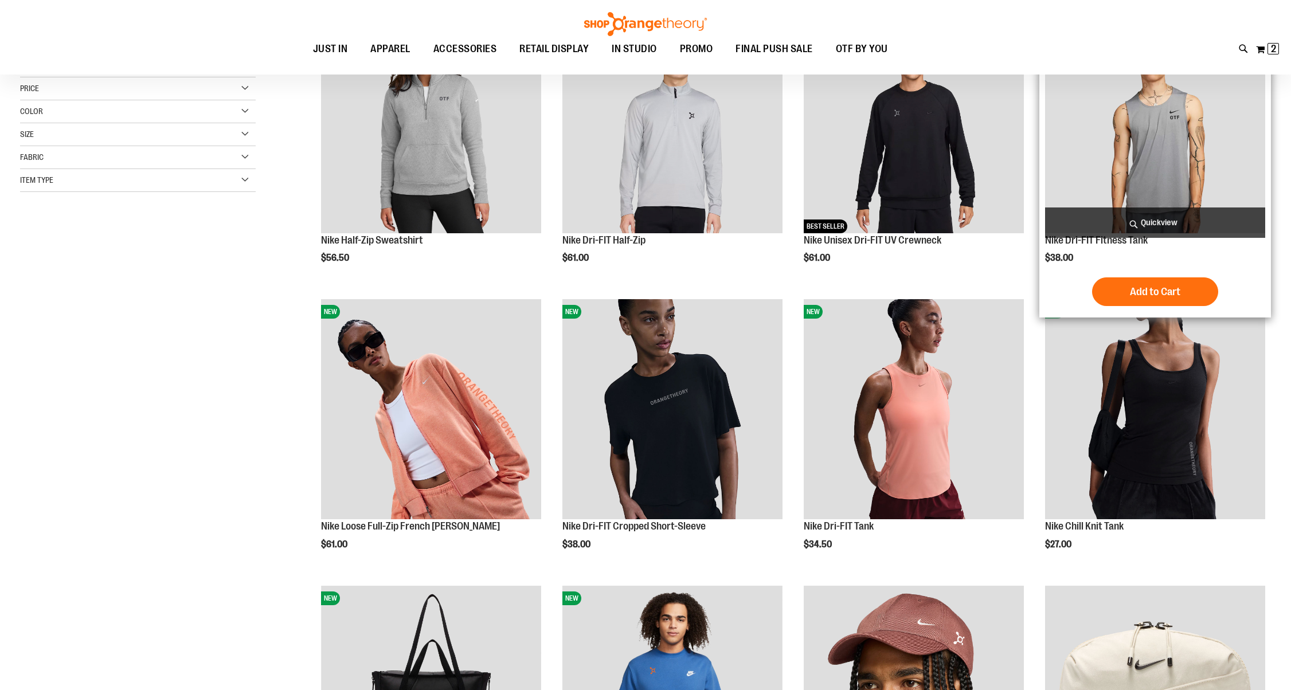
scroll to position [229, 0]
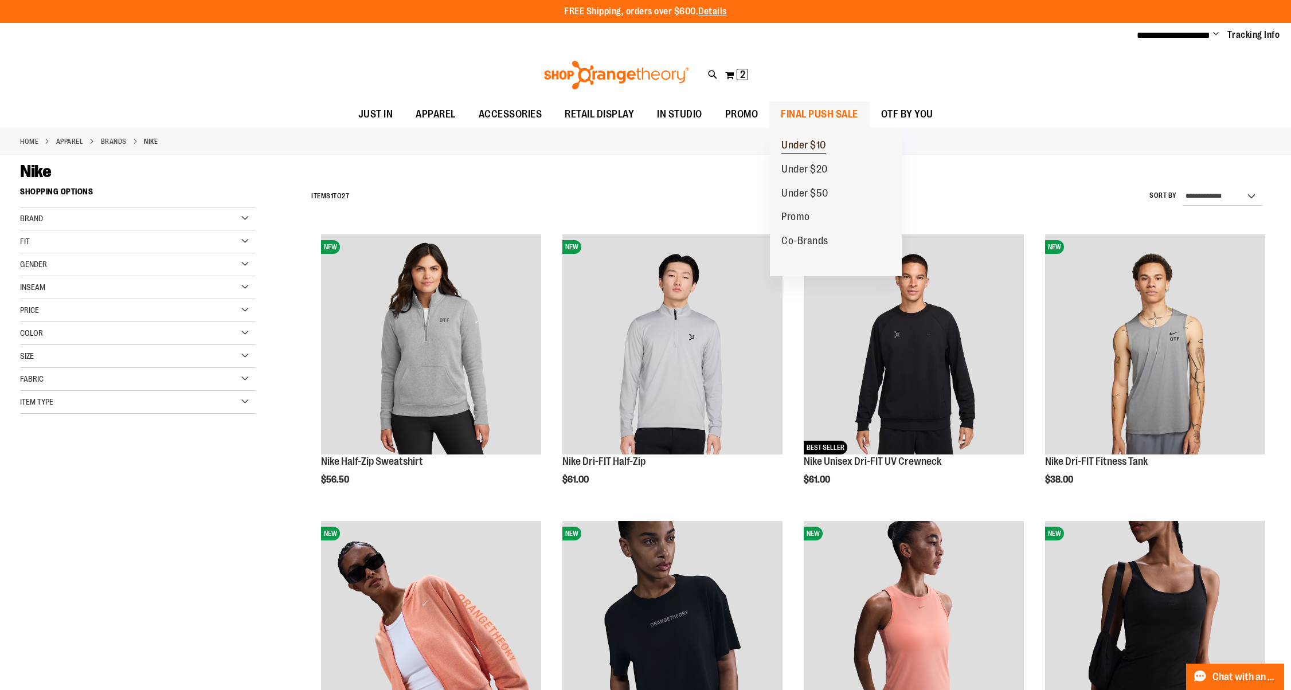
type input "**********"
click at [798, 143] on span "Under $10" at bounding box center [803, 146] width 45 height 14
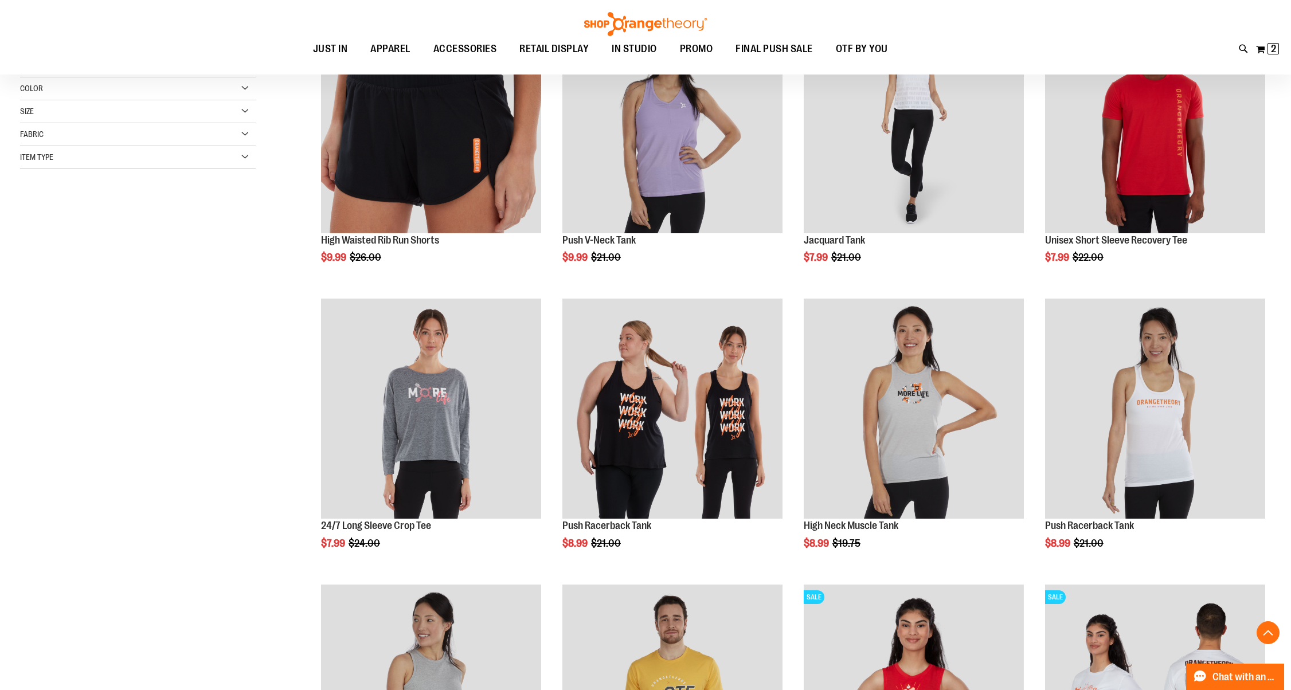
scroll to position [382, 0]
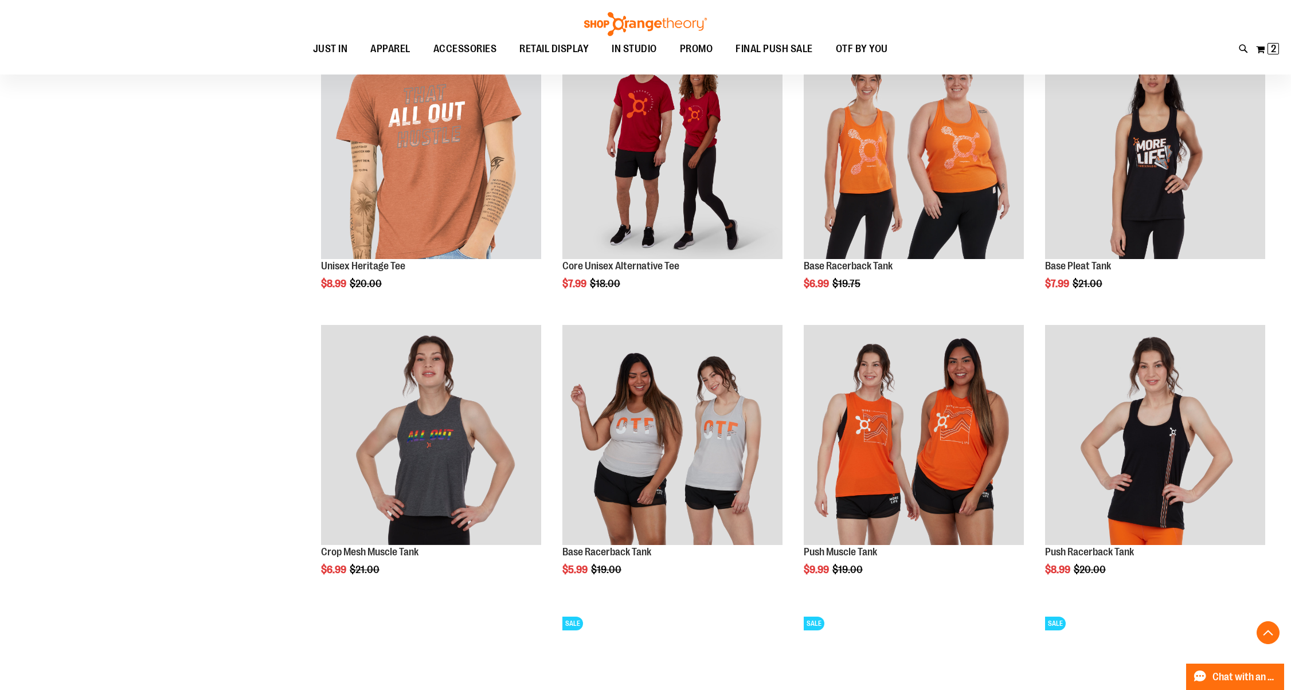
scroll to position [1274, 0]
